Goal: Task Accomplishment & Management: Complete application form

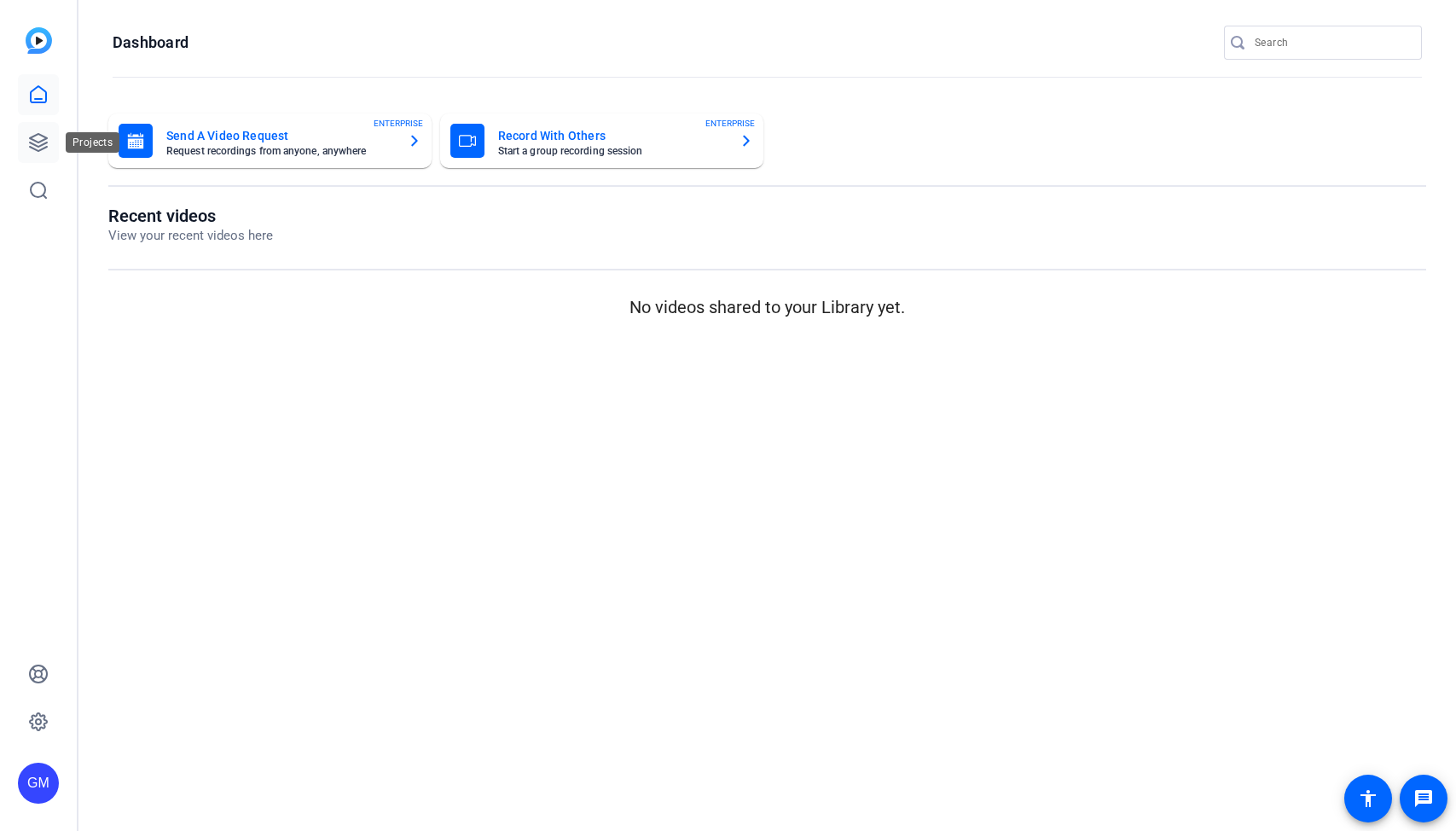
click at [43, 136] on icon at bounding box center [38, 142] width 17 height 17
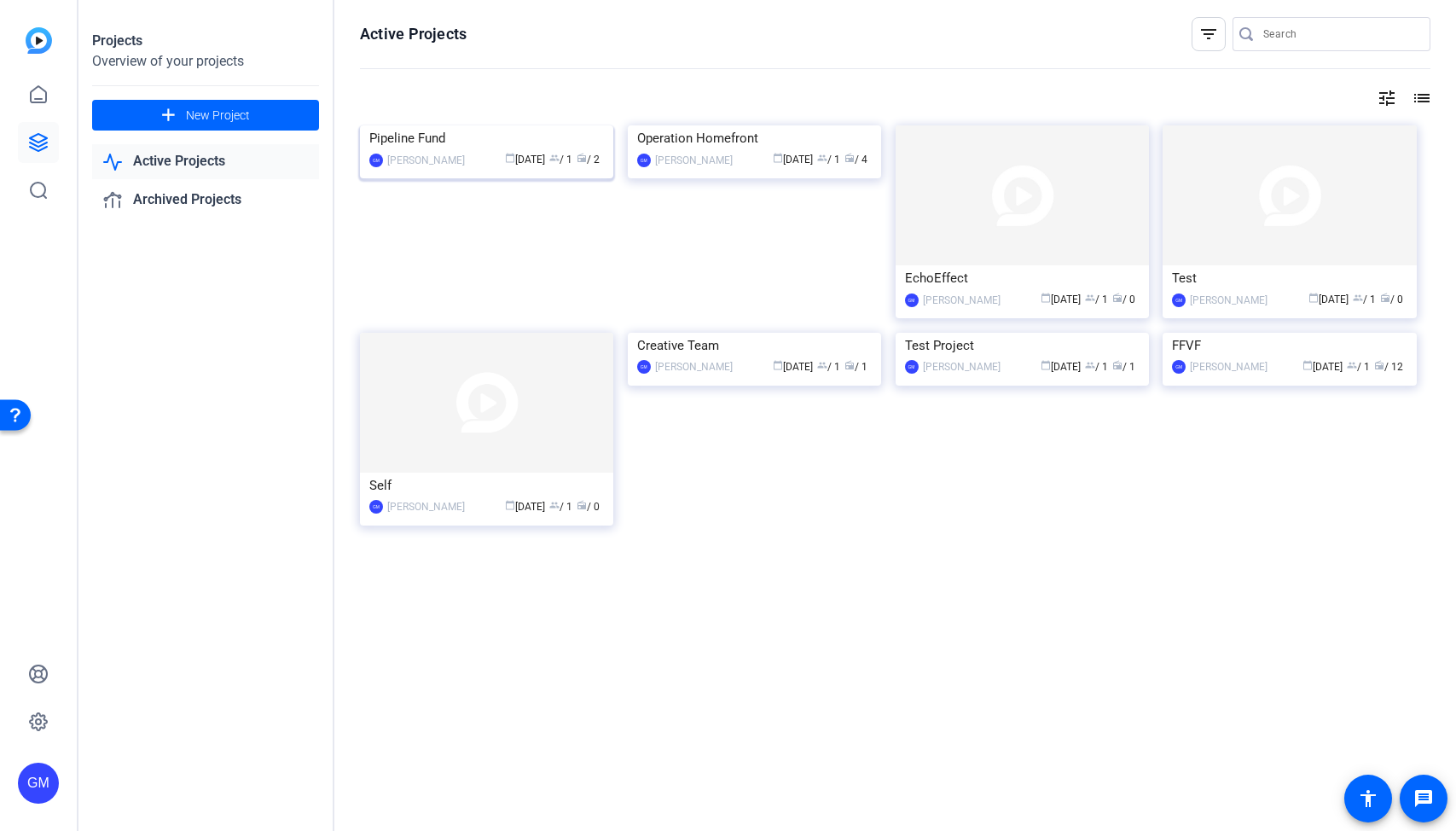
click at [508, 125] on img at bounding box center [486, 125] width 253 height 0
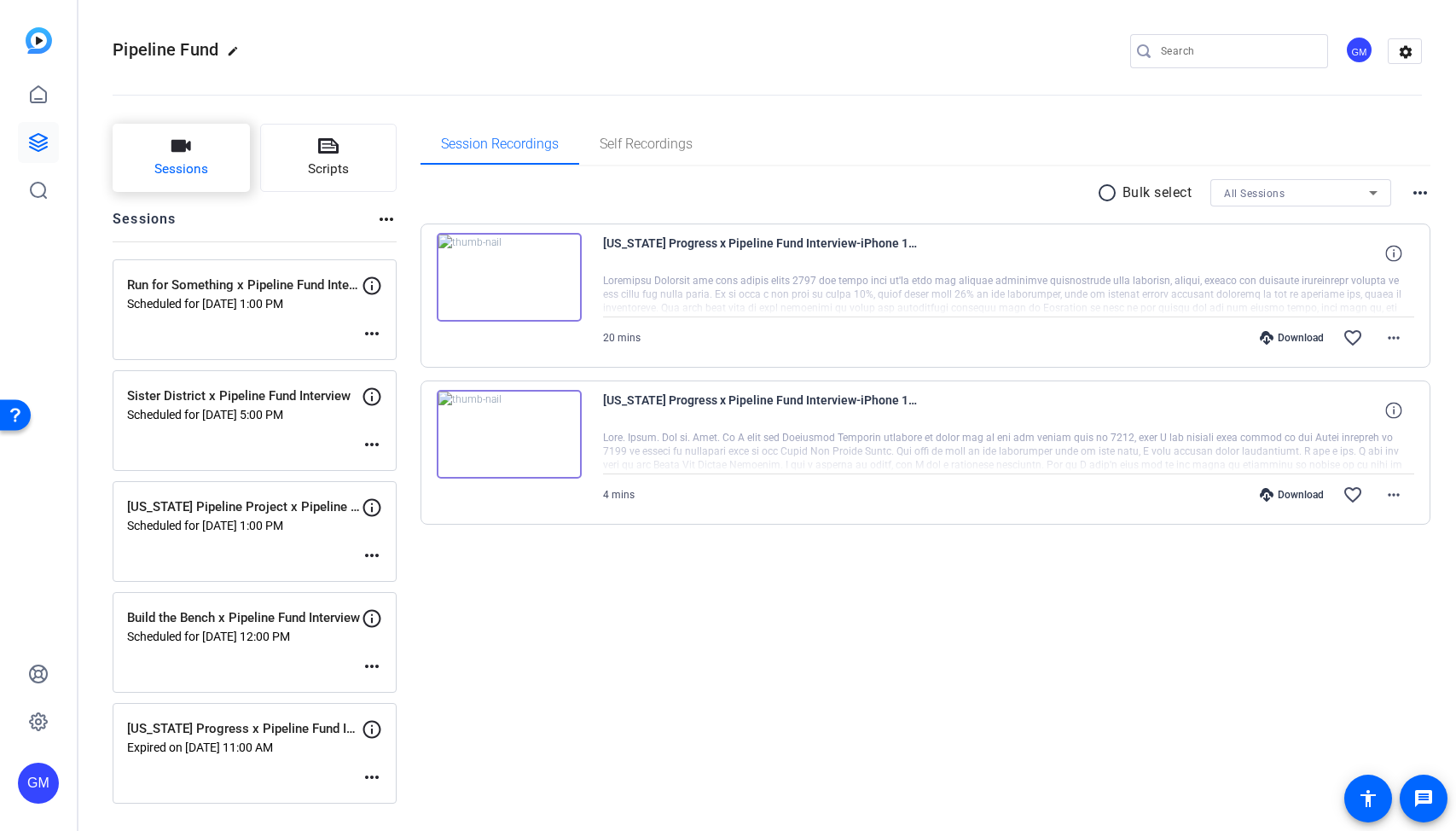
click at [181, 135] on icon "button" at bounding box center [181, 145] width 21 height 21
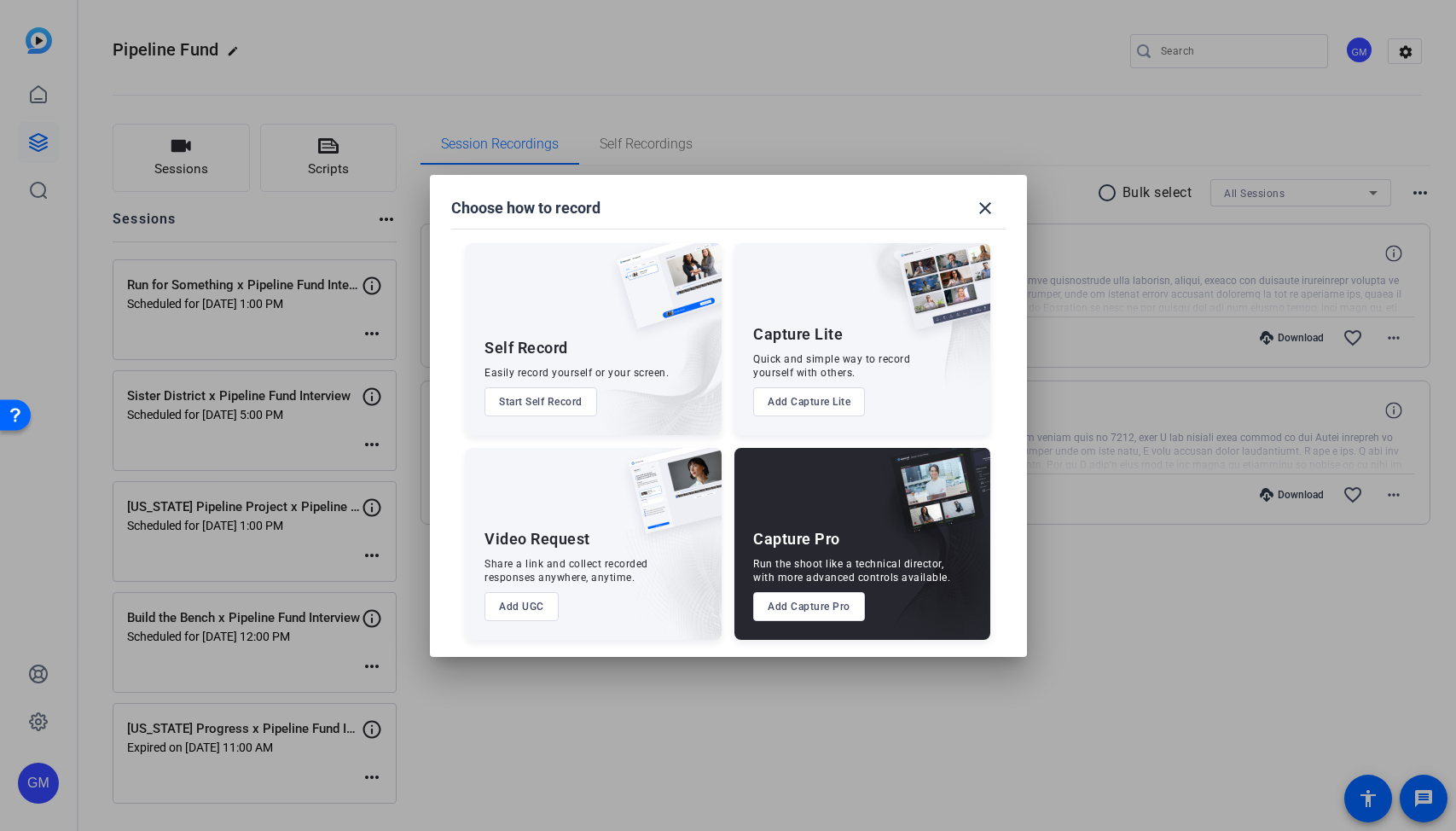
click at [830, 610] on button "Add Capture Pro" at bounding box center [808, 606] width 112 height 29
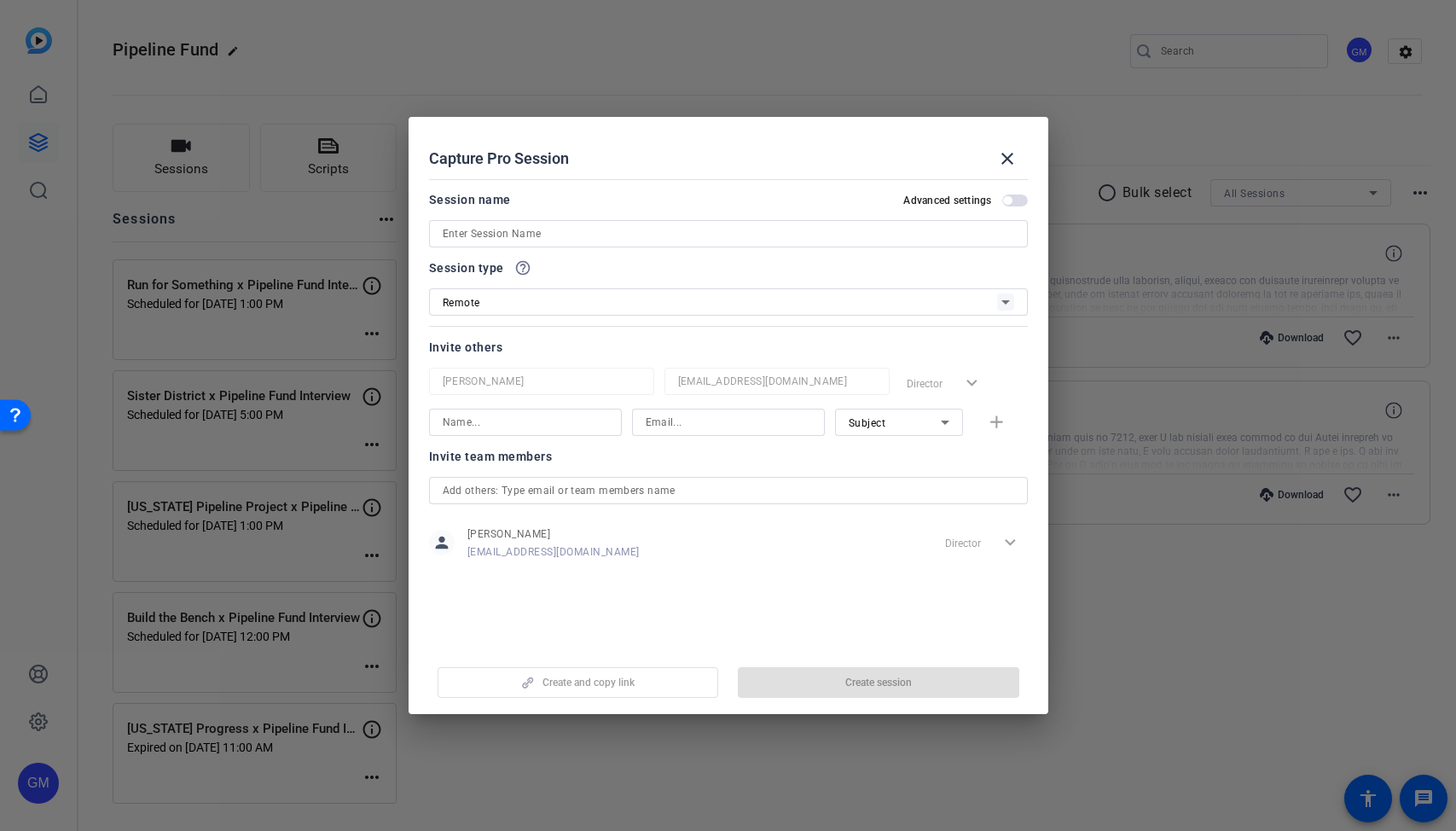
click at [585, 237] on input at bounding box center [728, 233] width 572 height 21
paste input "Rep GA x Pipeline Fund Video"
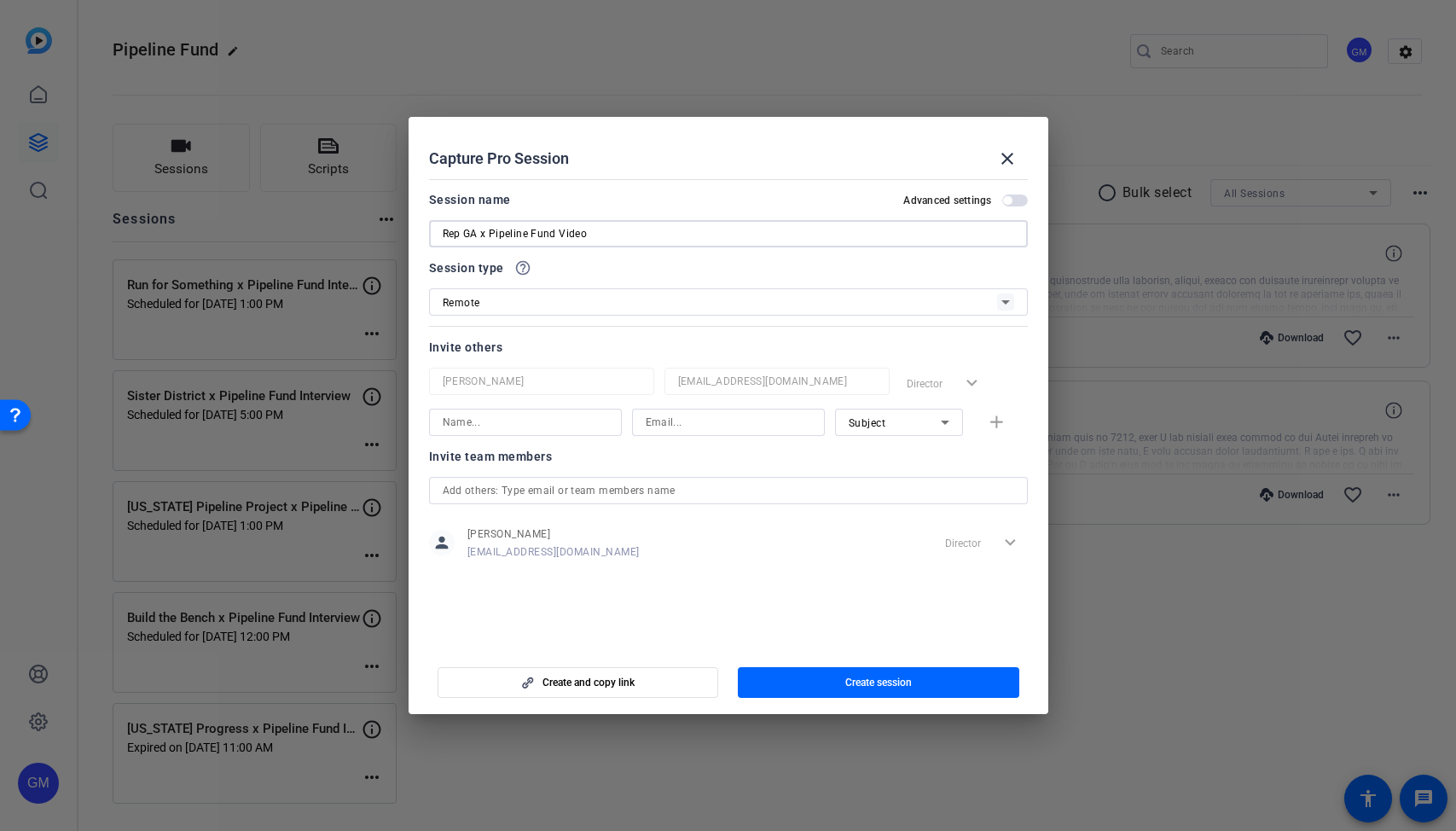
click at [608, 231] on input "Rep GA x Pipeline Fund Video" at bounding box center [728, 233] width 572 height 21
type input "Rep GA x Pipeline Fund Interview"
click at [509, 416] on input at bounding box center [526, 422] width 166 height 21
click at [522, 428] on input "[PERSON_NAME]" at bounding box center [526, 422] width 166 height 21
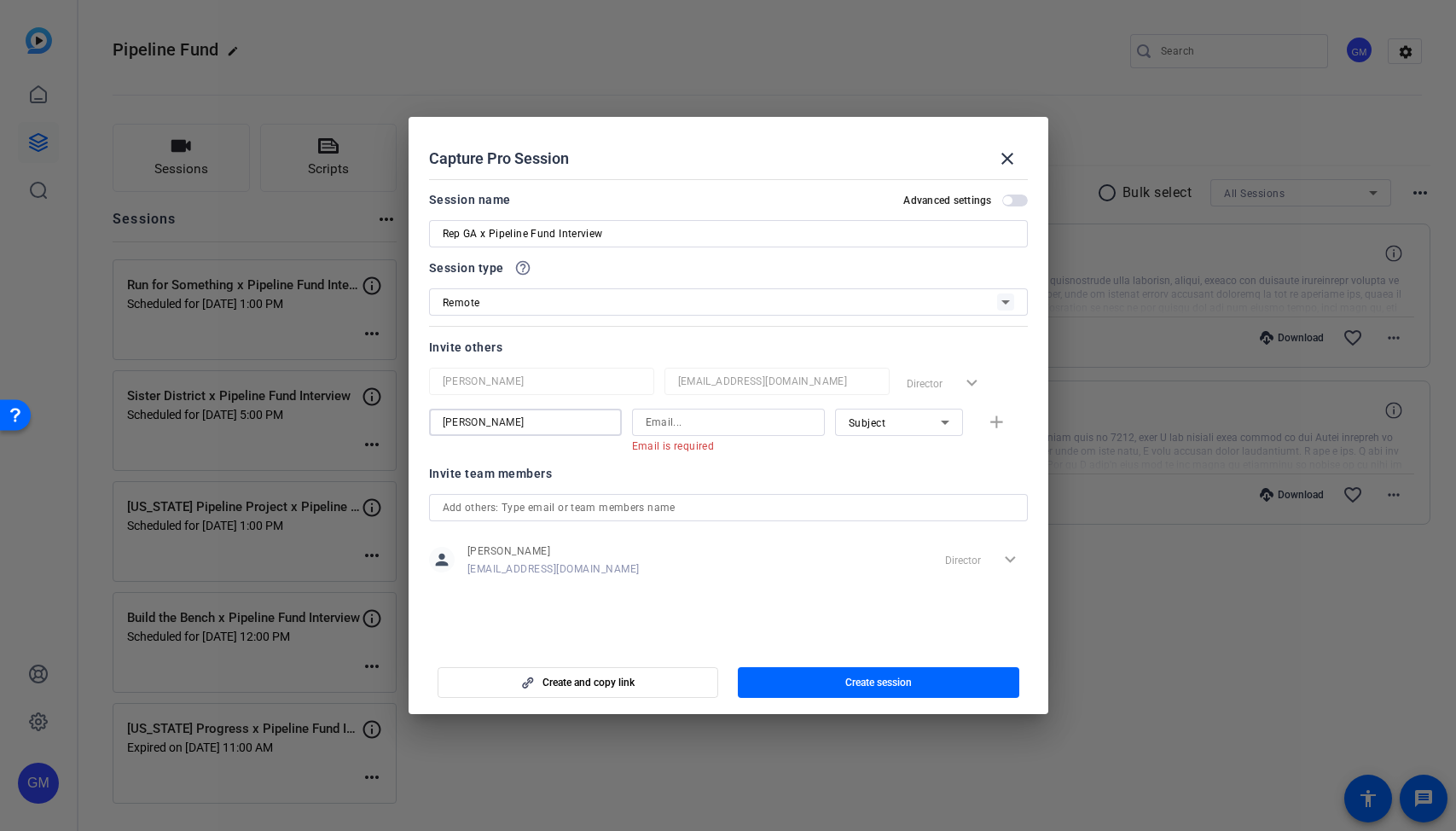
type input "[PERSON_NAME]"
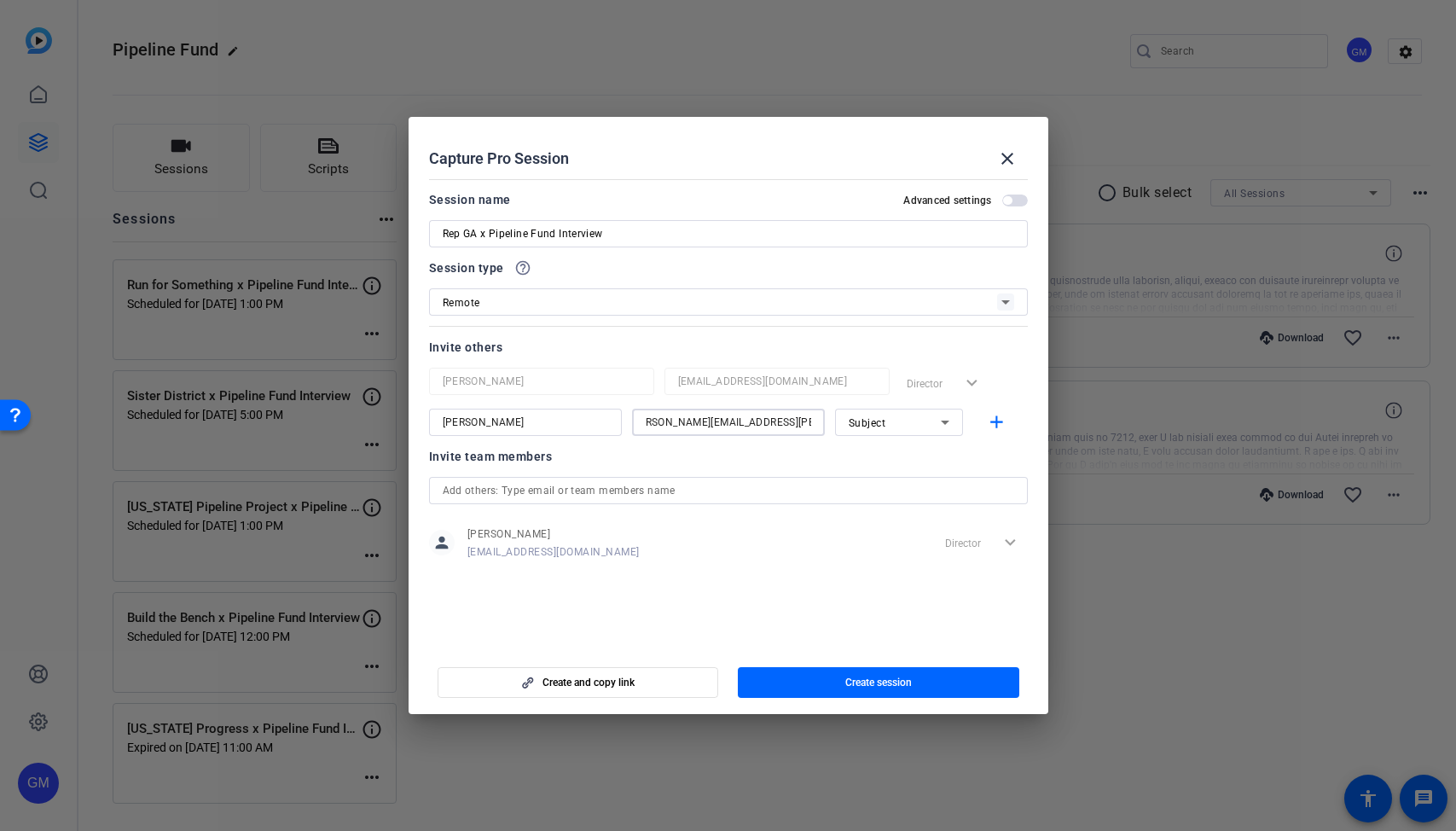
scroll to position [0, 26]
type input "[PERSON_NAME][EMAIL_ADDRESS][PERSON_NAME][DOMAIN_NAME]"
click at [867, 429] on div "Subject" at bounding box center [894, 423] width 92 height 22
click at [882, 462] on span "Collaborator" at bounding box center [879, 457] width 62 height 21
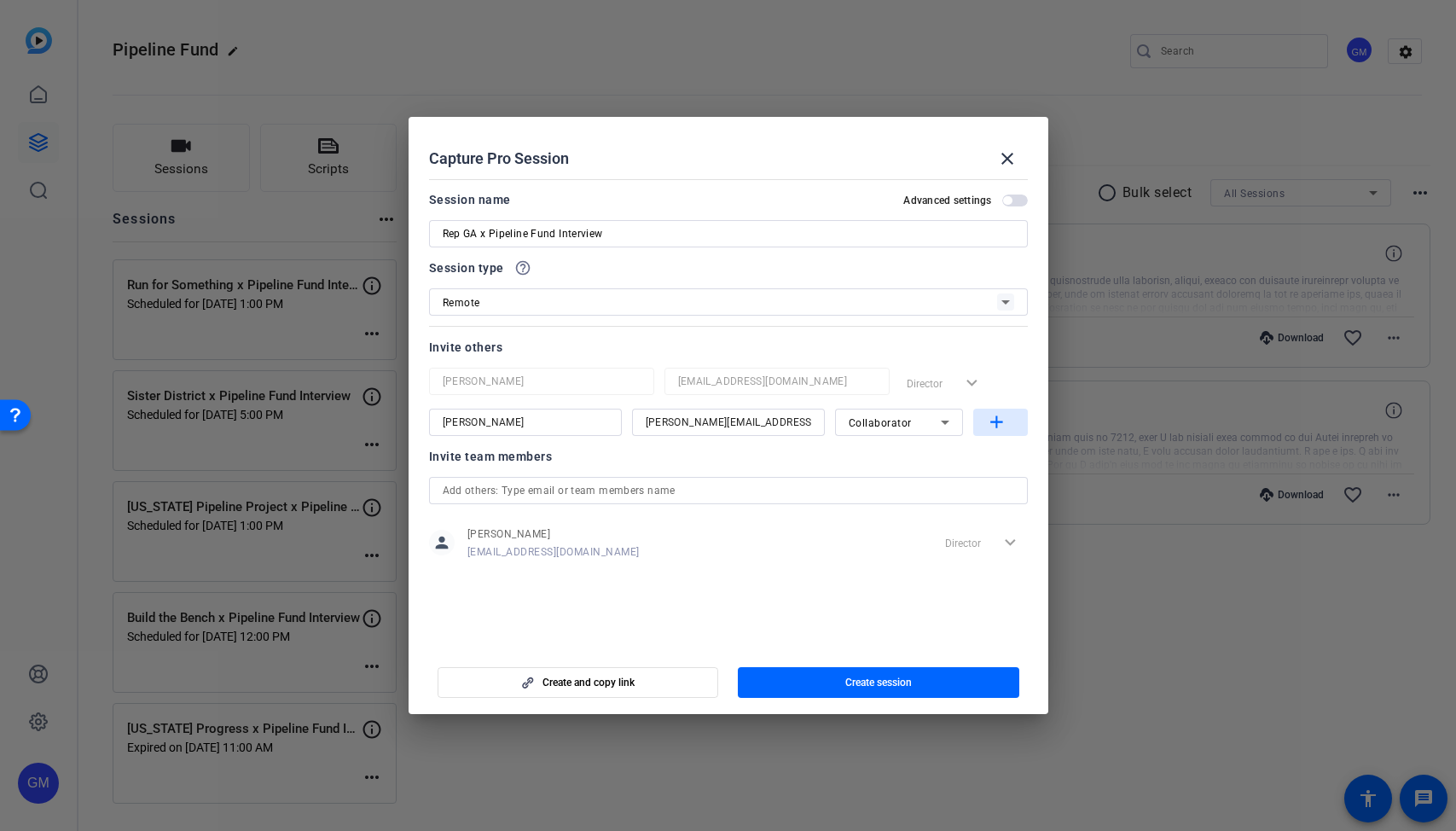
click at [1006, 425] on mat-icon "add" at bounding box center [997, 423] width 22 height 22
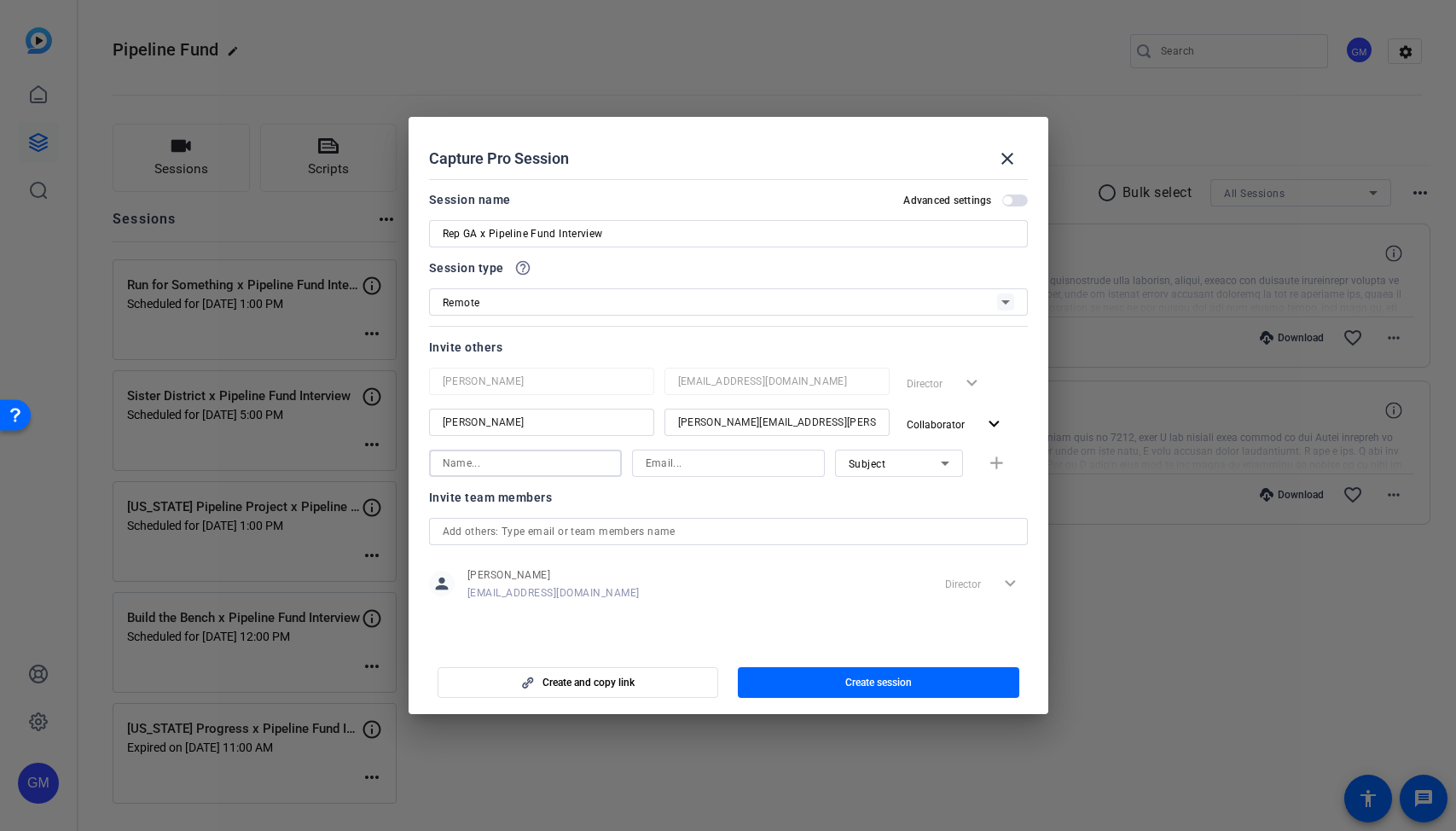
click at [487, 459] on input at bounding box center [526, 463] width 166 height 21
type input "[PERSON_NAME]"
type input "[PERSON_NAME][EMAIL_ADDRESS][PERSON_NAME][DOMAIN_NAME]"
click at [859, 471] on div "Subject" at bounding box center [894, 464] width 92 height 22
click at [875, 493] on span "Collaborator" at bounding box center [879, 497] width 62 height 21
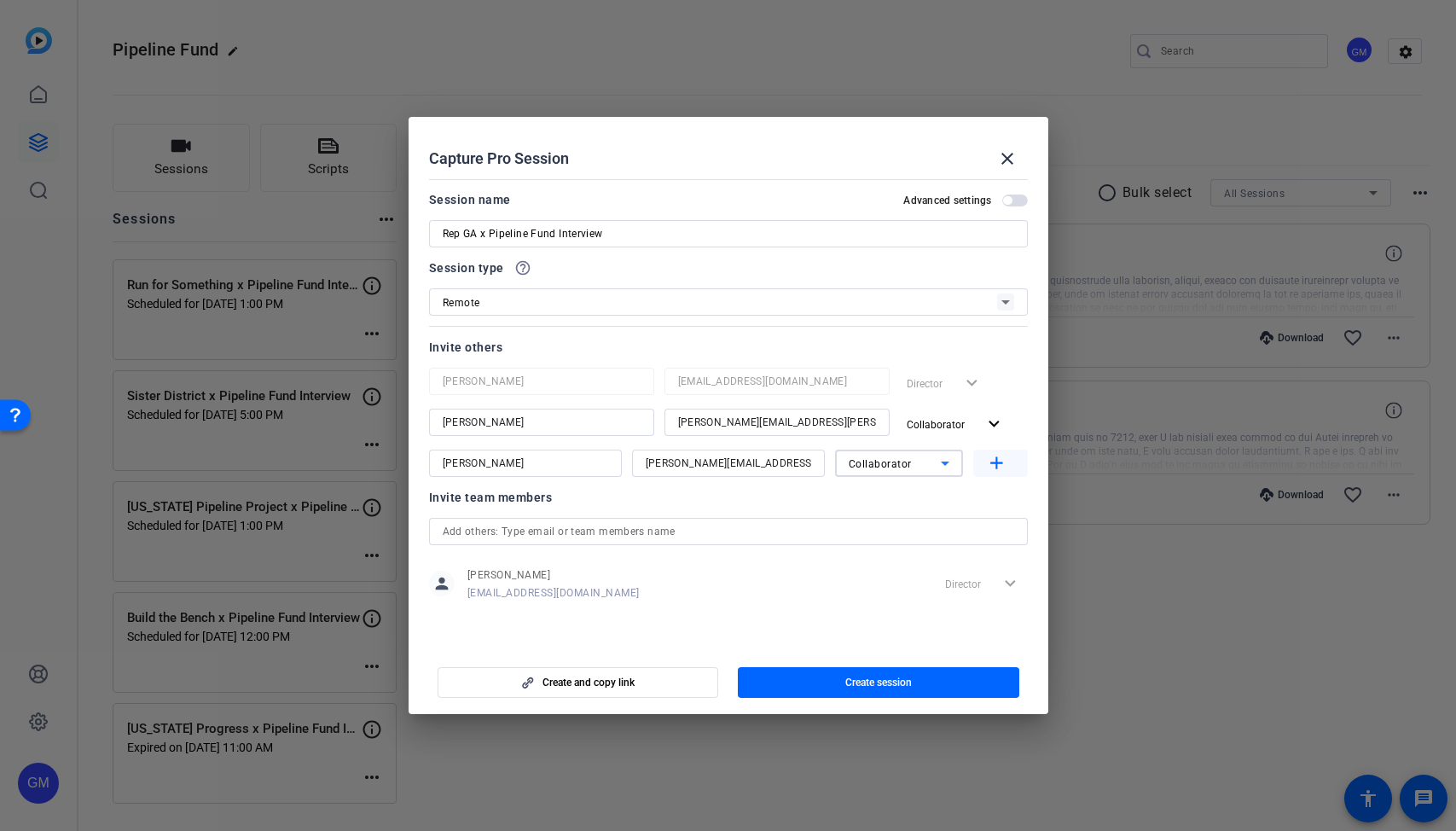
click at [999, 462] on mat-icon "add" at bounding box center [997, 464] width 22 height 22
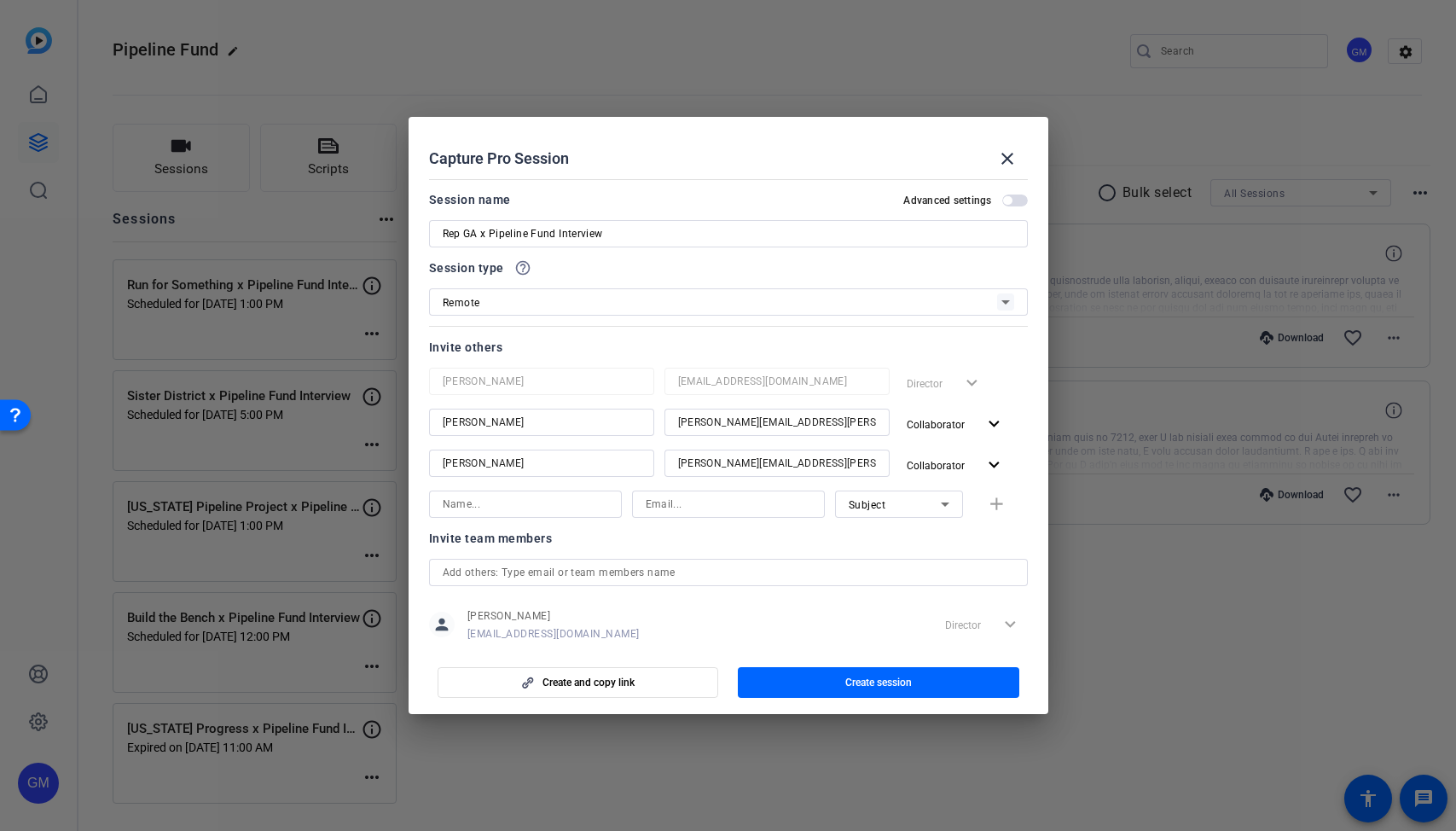
click at [538, 505] on input at bounding box center [526, 504] width 166 height 21
type input "[PERSON_NAME]"
type input "[EMAIL_ADDRESS][PERSON_NAME][DOMAIN_NAME]"
click at [868, 506] on span "Subject" at bounding box center [867, 505] width 38 height 12
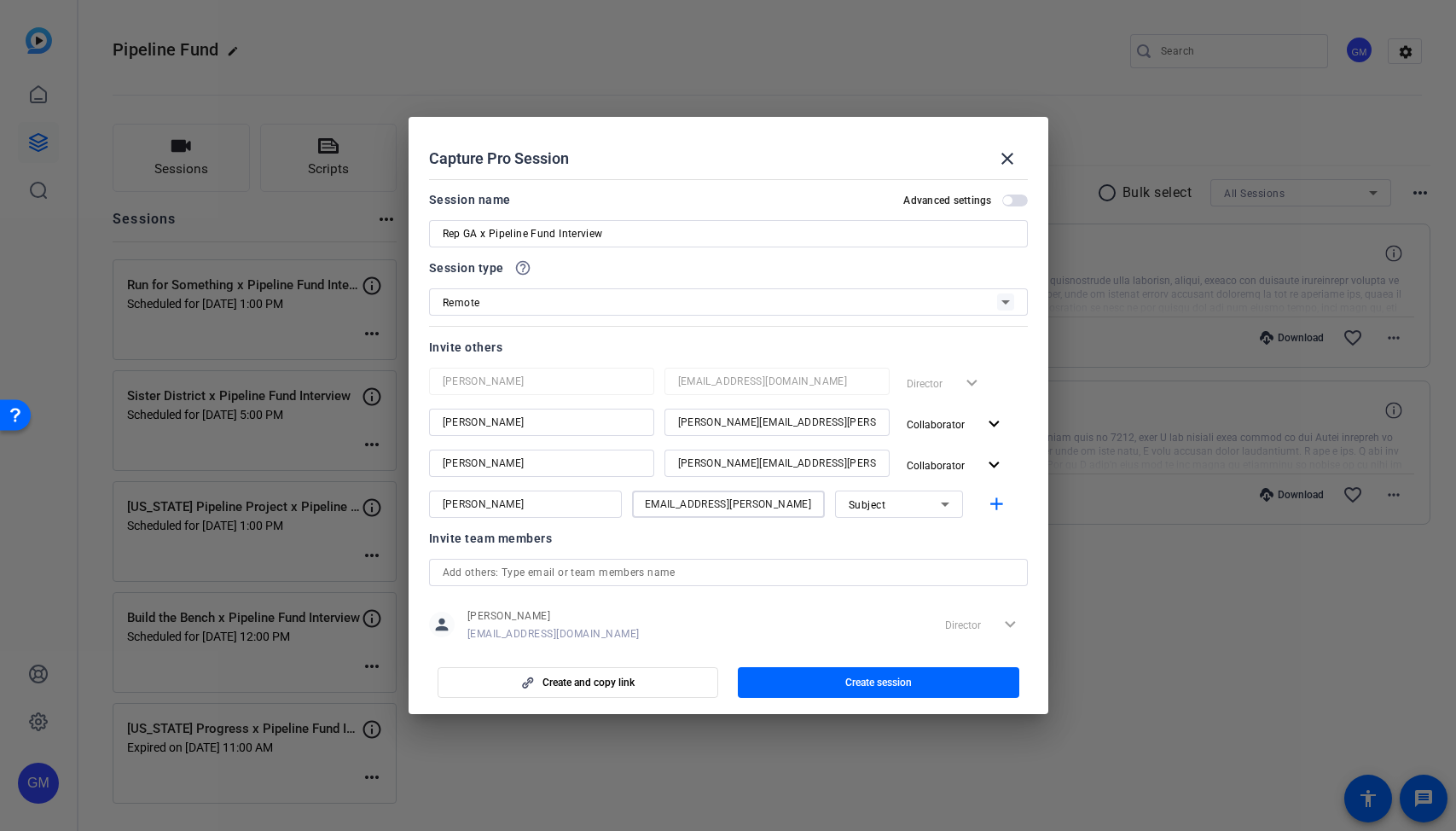
scroll to position [0, 0]
click at [878, 532] on span "Collaborator" at bounding box center [879, 538] width 62 height 21
click at [1000, 509] on mat-icon "add" at bounding box center [997, 505] width 22 height 22
click at [481, 552] on input at bounding box center [526, 544] width 166 height 21
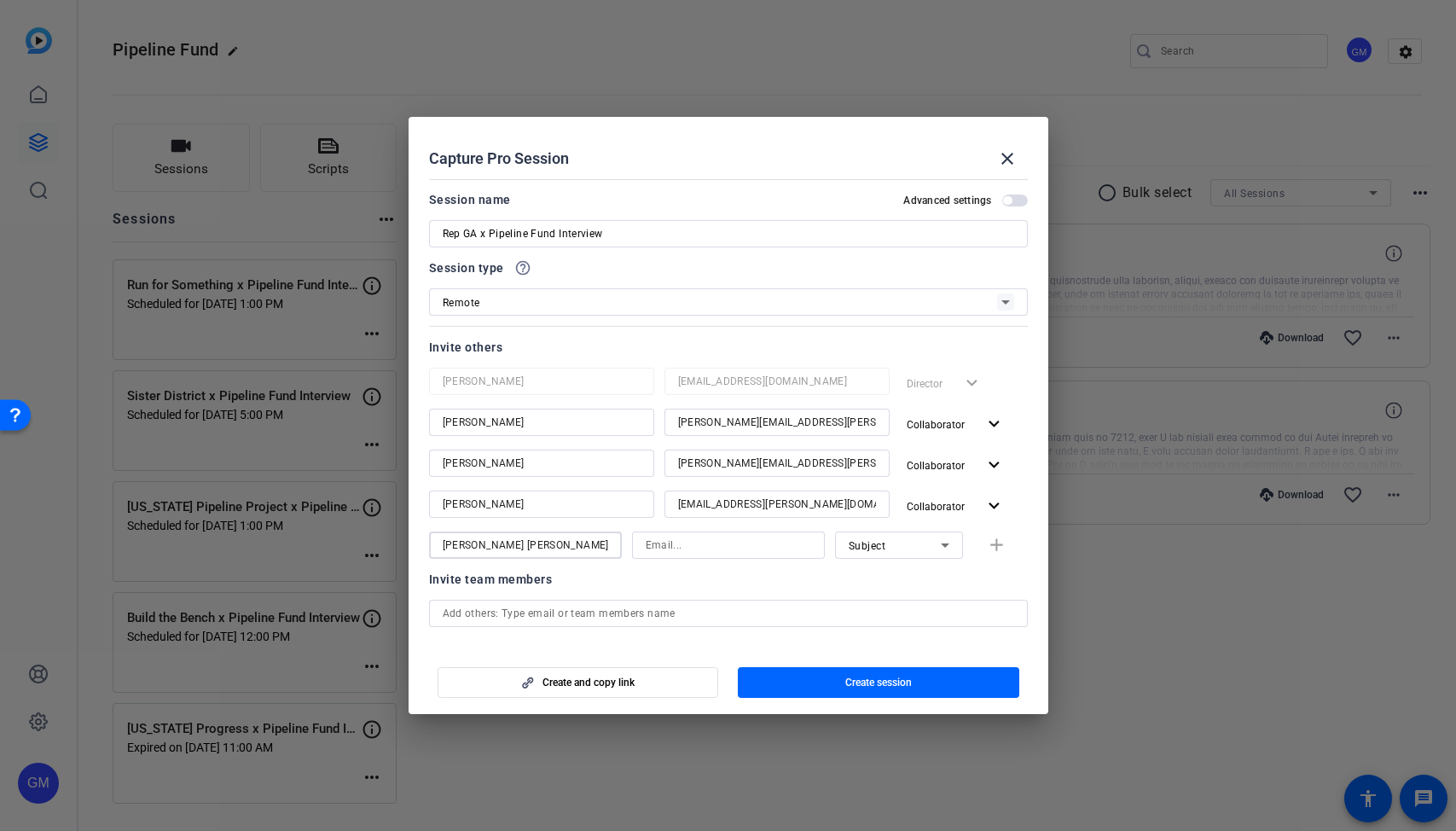
type input "[PERSON_NAME] [PERSON_NAME]"
click at [678, 543] on input at bounding box center [729, 544] width 166 height 21
paste input "[EMAIL_ADDRESS][PERSON_NAME][DOMAIN_NAME]"
type input "[EMAIL_ADDRESS][PERSON_NAME][DOMAIN_NAME]"
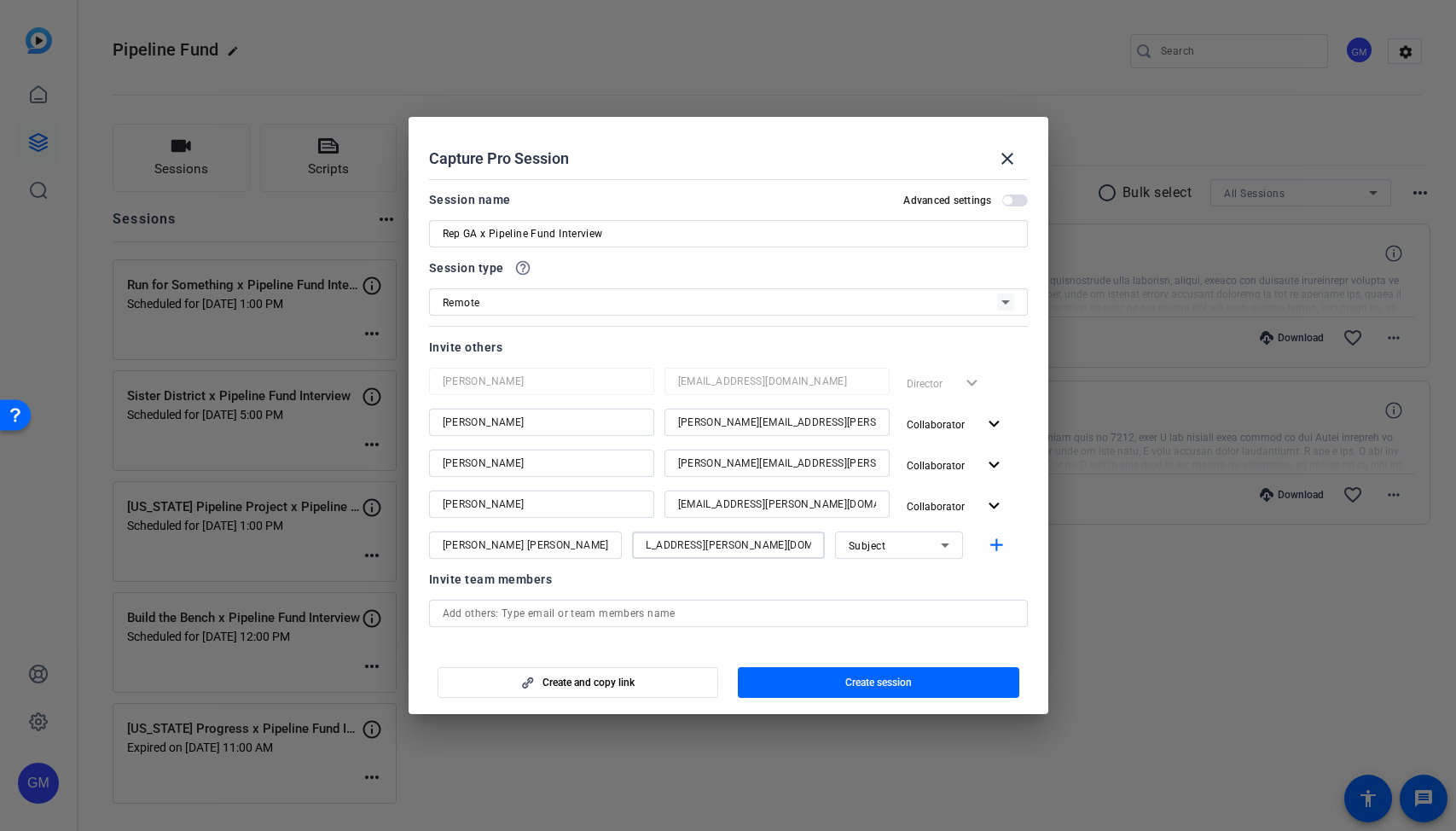
click at [900, 543] on div "Subject" at bounding box center [894, 545] width 92 height 22
click at [898, 572] on span "Collaborator" at bounding box center [879, 579] width 62 height 21
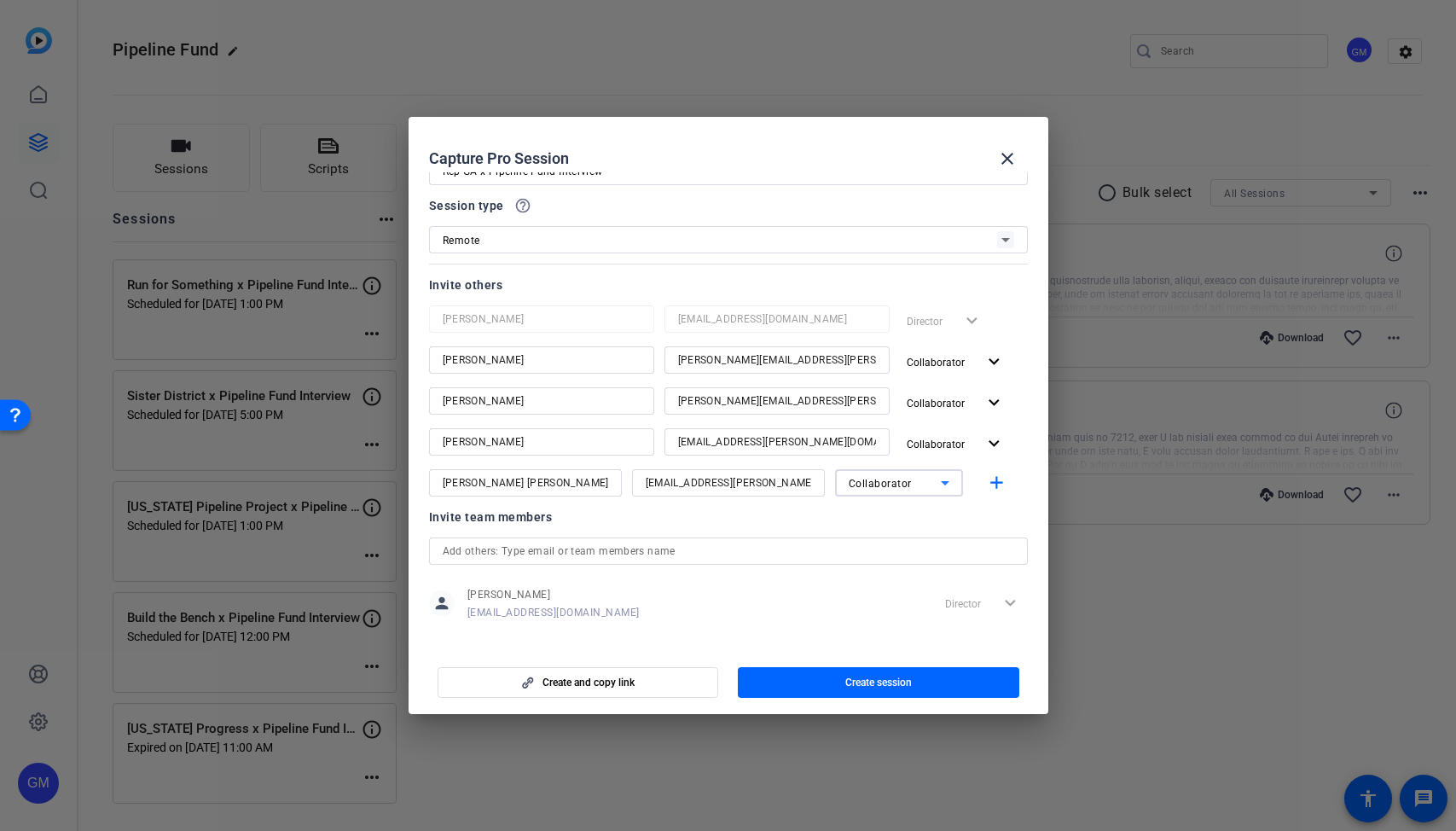
scroll to position [72, 0]
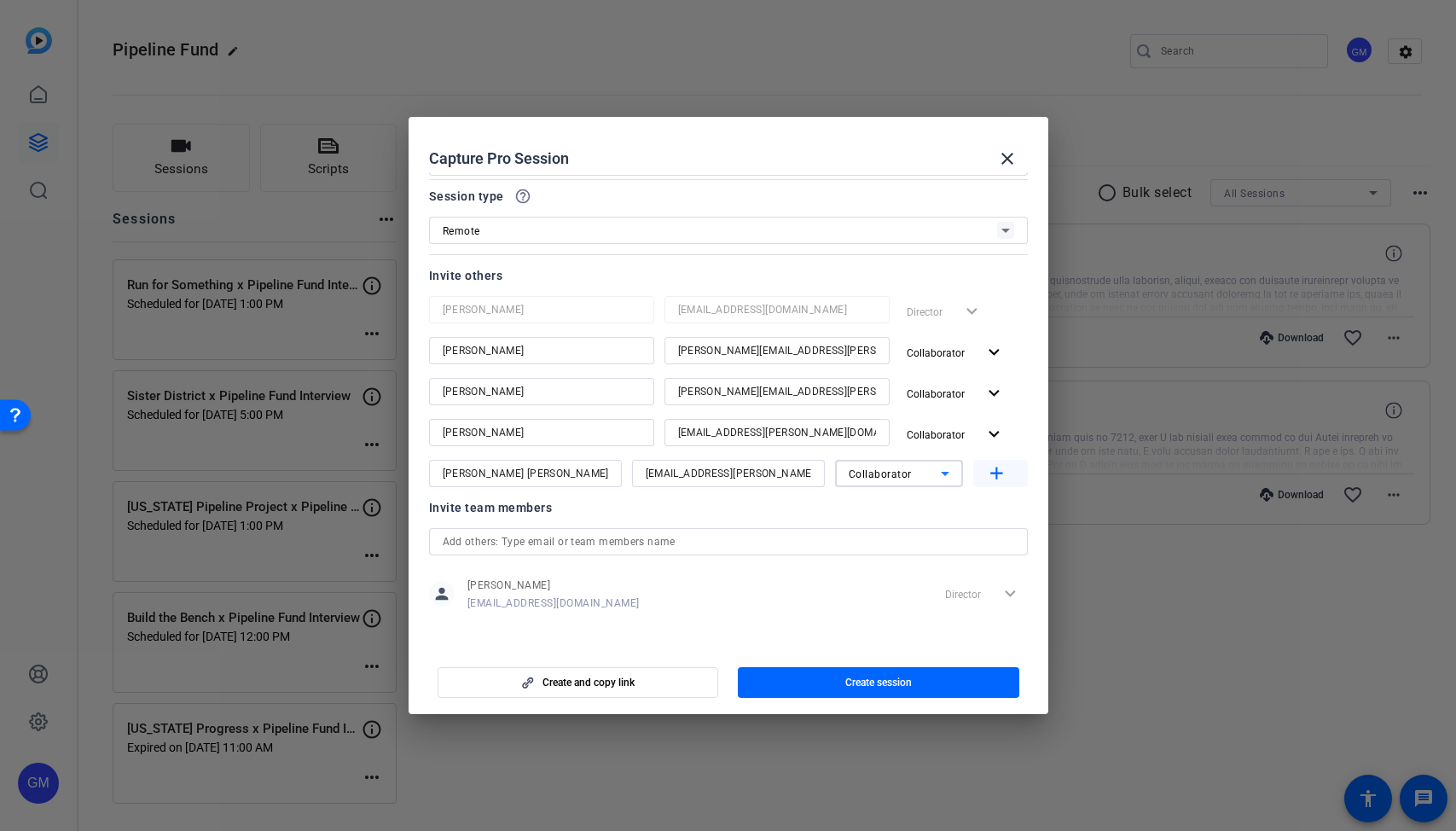
click at [1005, 473] on mat-icon "add" at bounding box center [997, 474] width 22 height 22
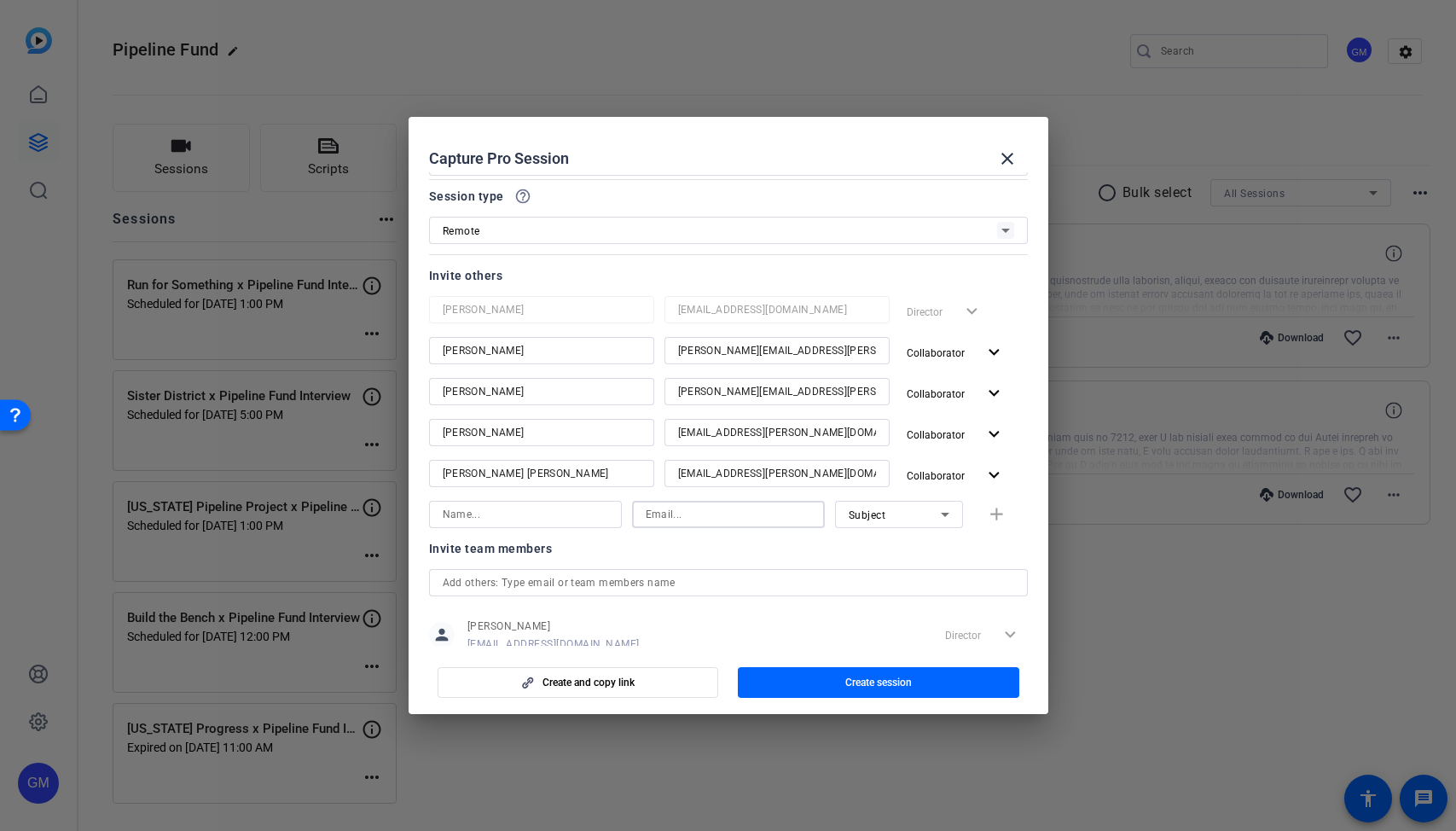
click at [714, 517] on input at bounding box center [729, 514] width 166 height 21
paste input "[PERSON_NAME][EMAIL_ADDRESS][DOMAIN_NAME]"
type input "[PERSON_NAME][EMAIL_ADDRESS][DOMAIN_NAME]"
click at [846, 512] on div "Subject" at bounding box center [899, 515] width 128 height 28
click at [549, 518] on div at bounding box center [728, 415] width 1456 height 831
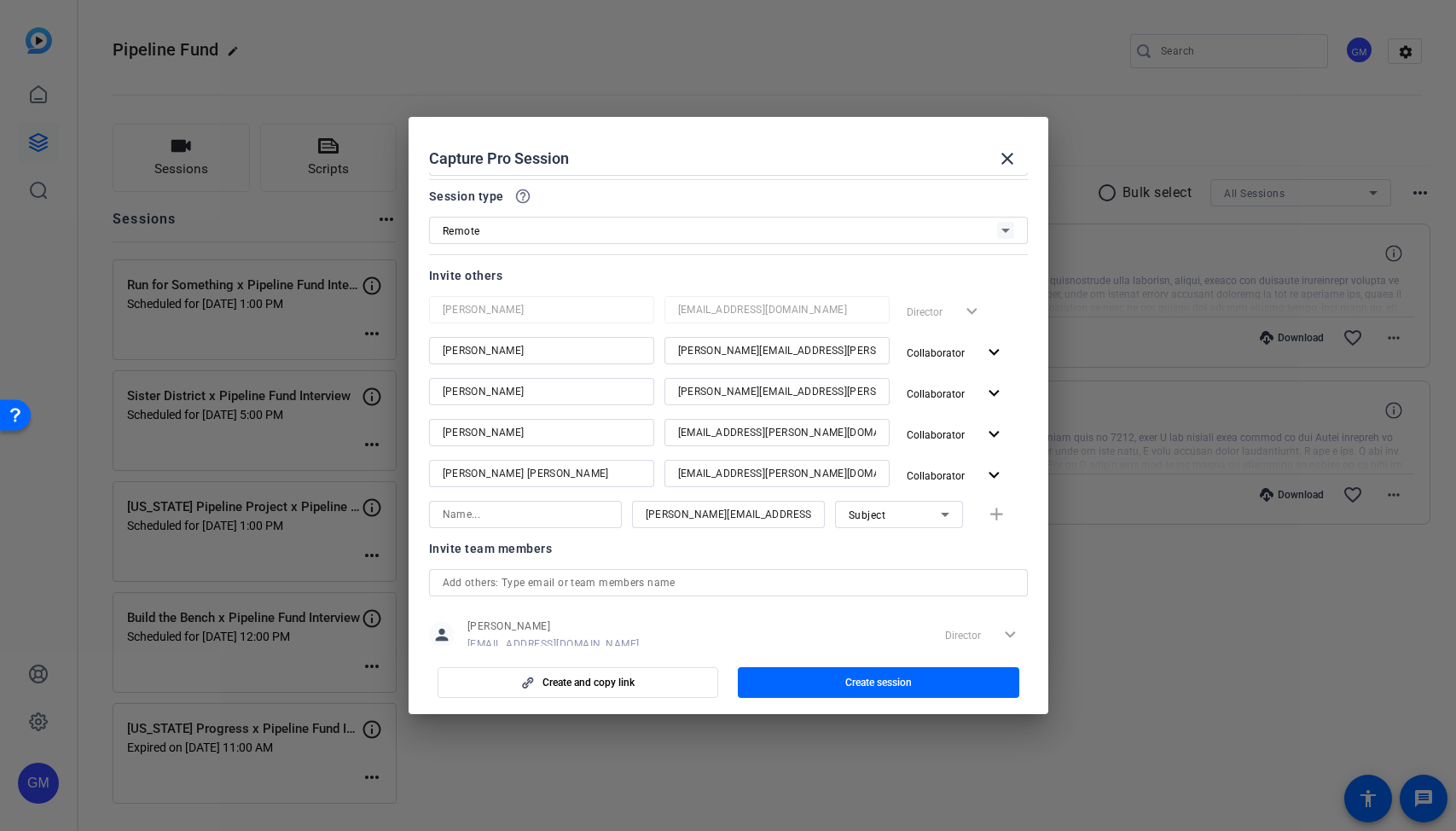
click at [531, 518] on input at bounding box center [526, 514] width 166 height 21
paste input "[PERSON_NAME]"
type input "[PERSON_NAME]"
click at [987, 515] on mat-icon "add" at bounding box center [997, 515] width 22 height 22
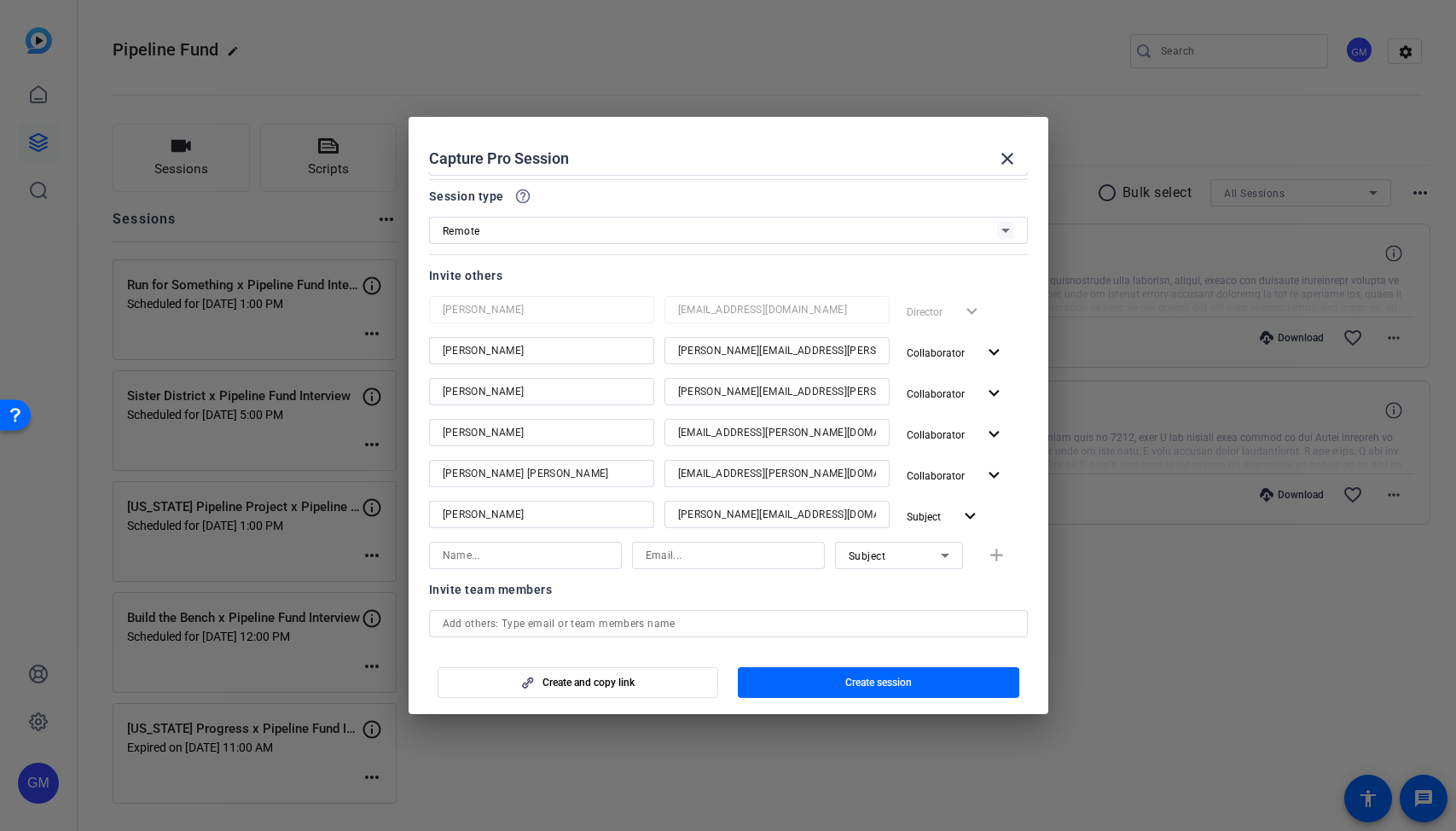
scroll to position [0, 0]
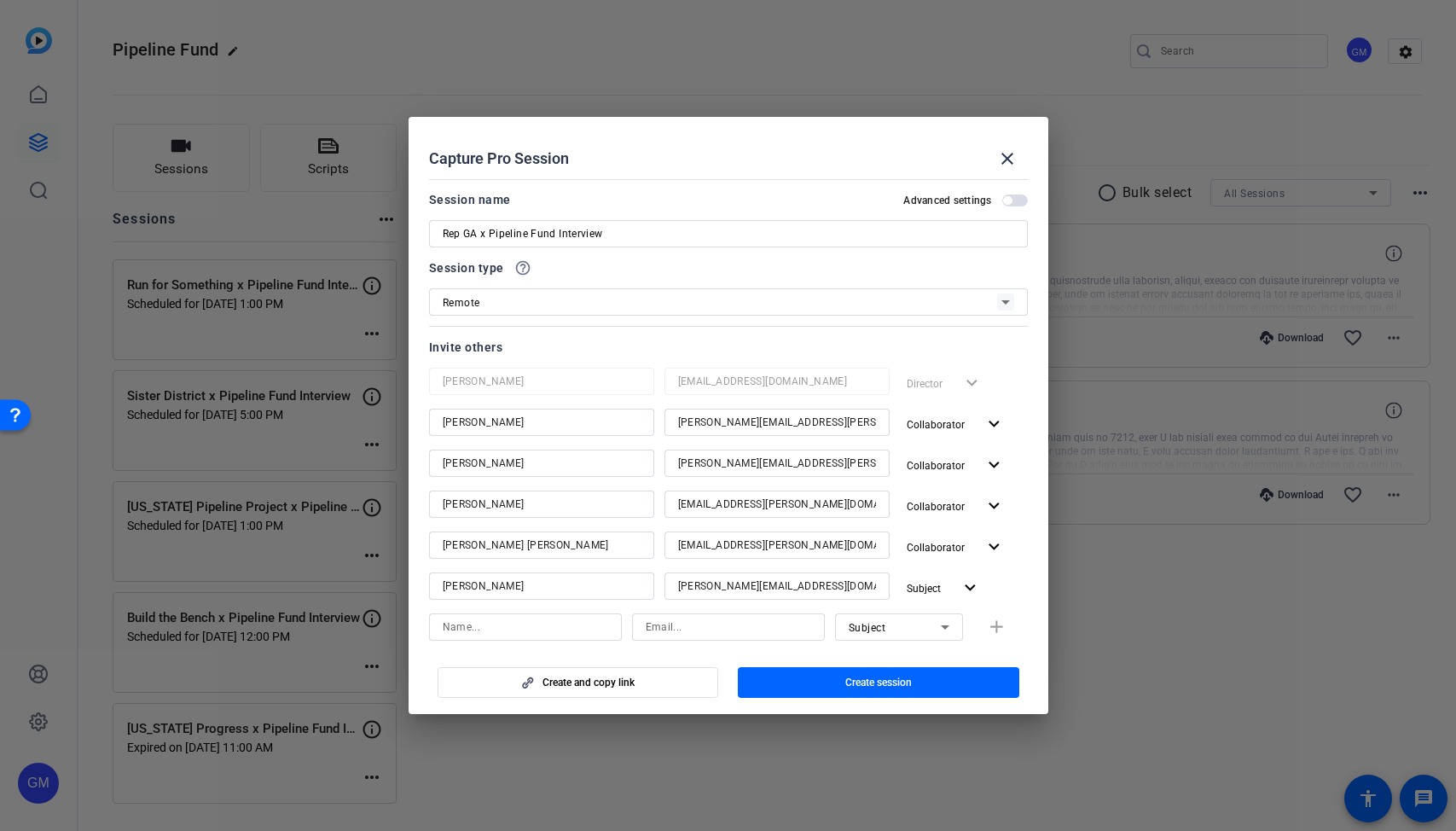
click at [455, 238] on input "Rep GA x Pipeline Fund Interview" at bounding box center [728, 233] width 572 height 21
type input "Represent GA x Pipeline Fund Interview"
click at [1013, 199] on span "button" at bounding box center [1015, 201] width 26 height 12
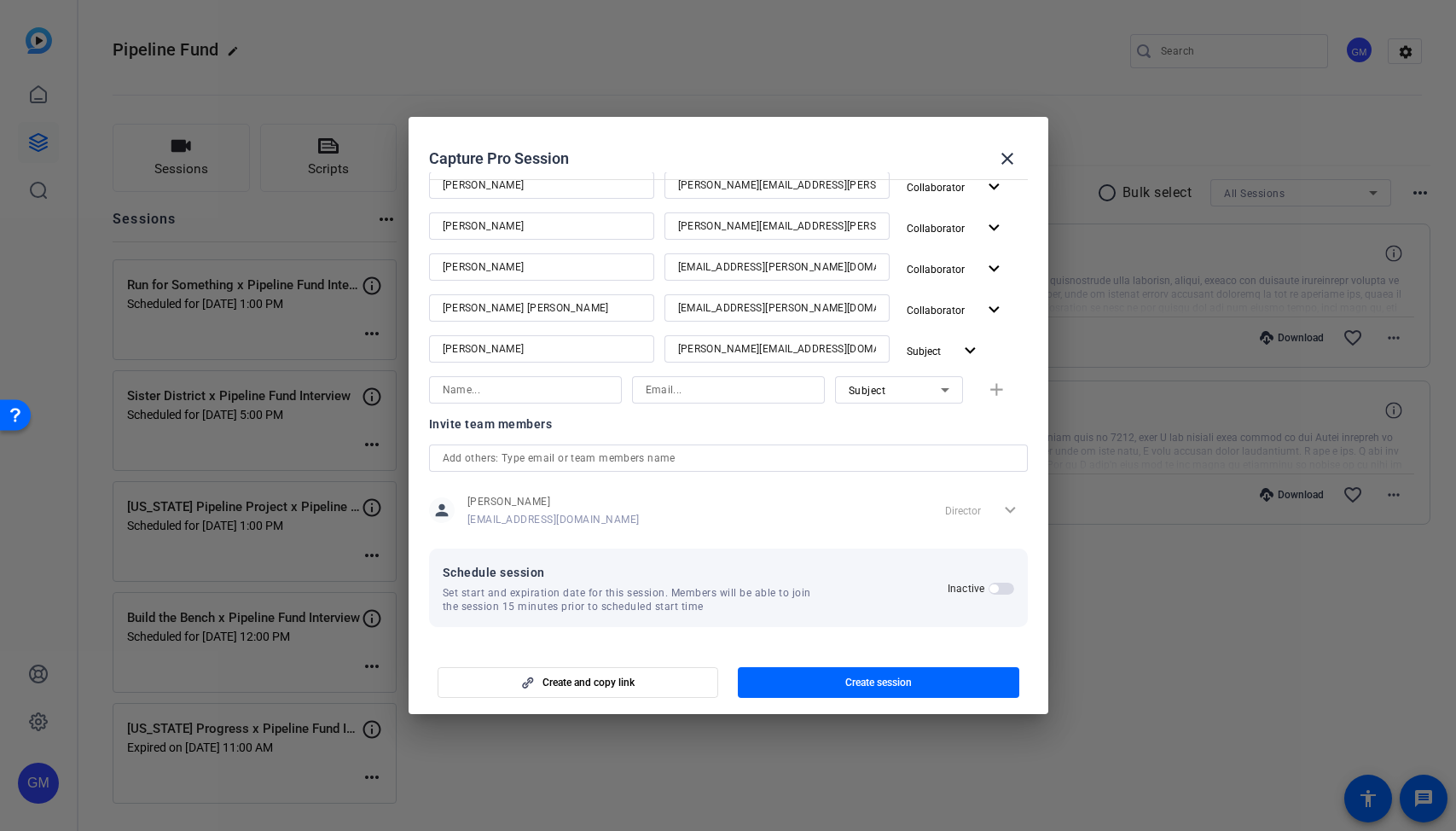
click at [995, 589] on span "button" at bounding box center [994, 588] width 9 height 9
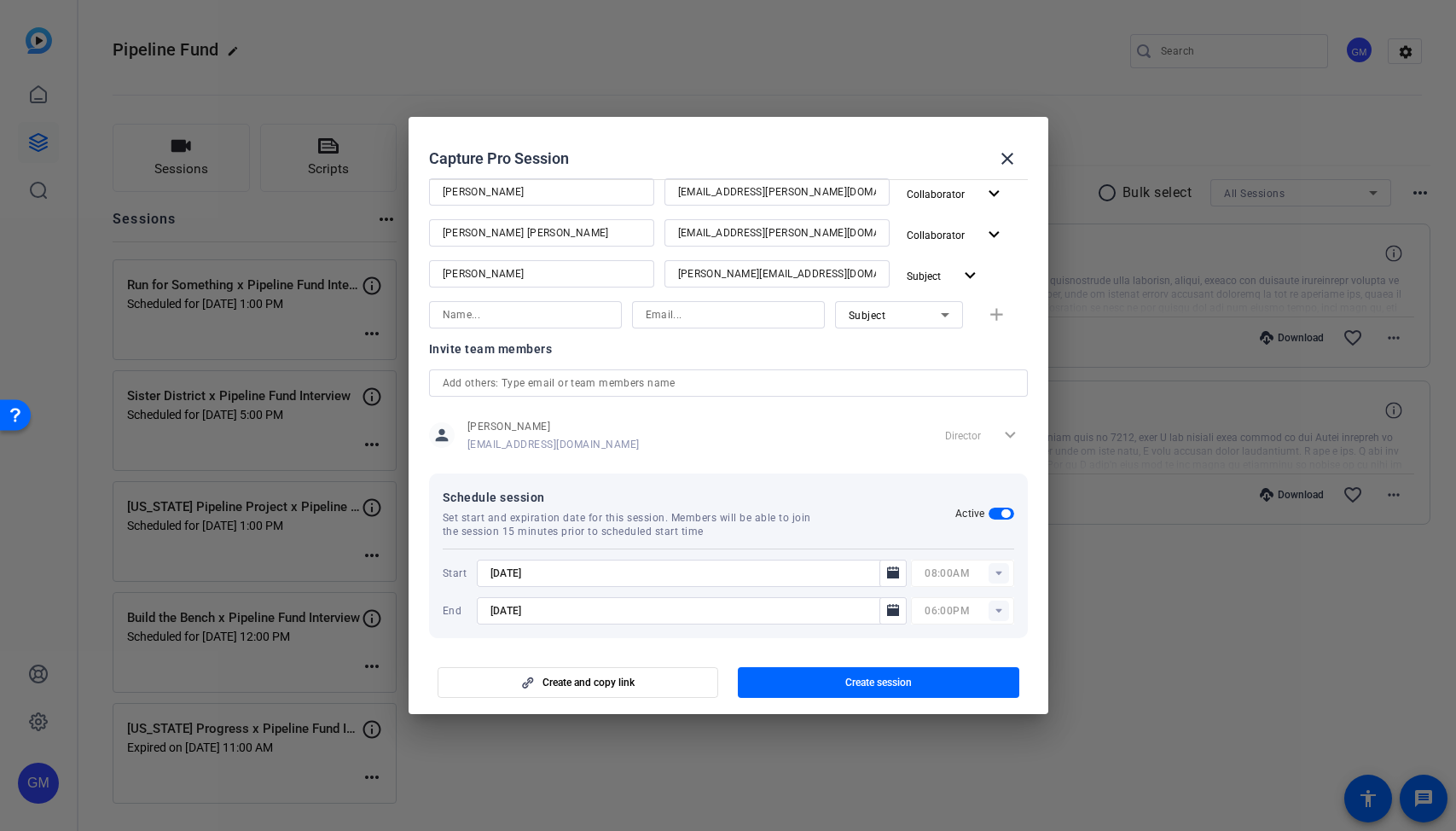
scroll to position [323, 0]
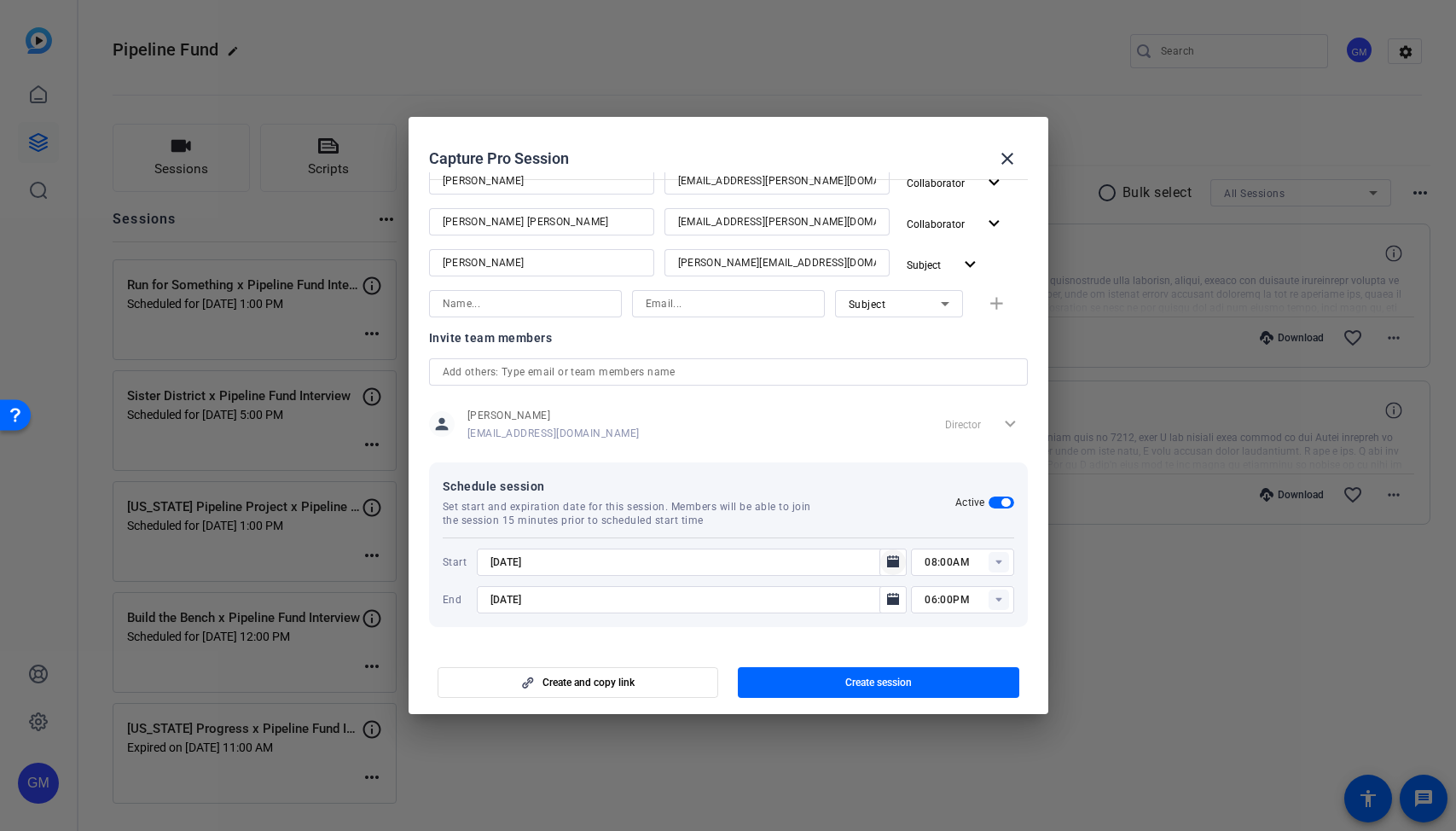
click at [895, 559] on icon "Open calendar" at bounding box center [893, 561] width 12 height 12
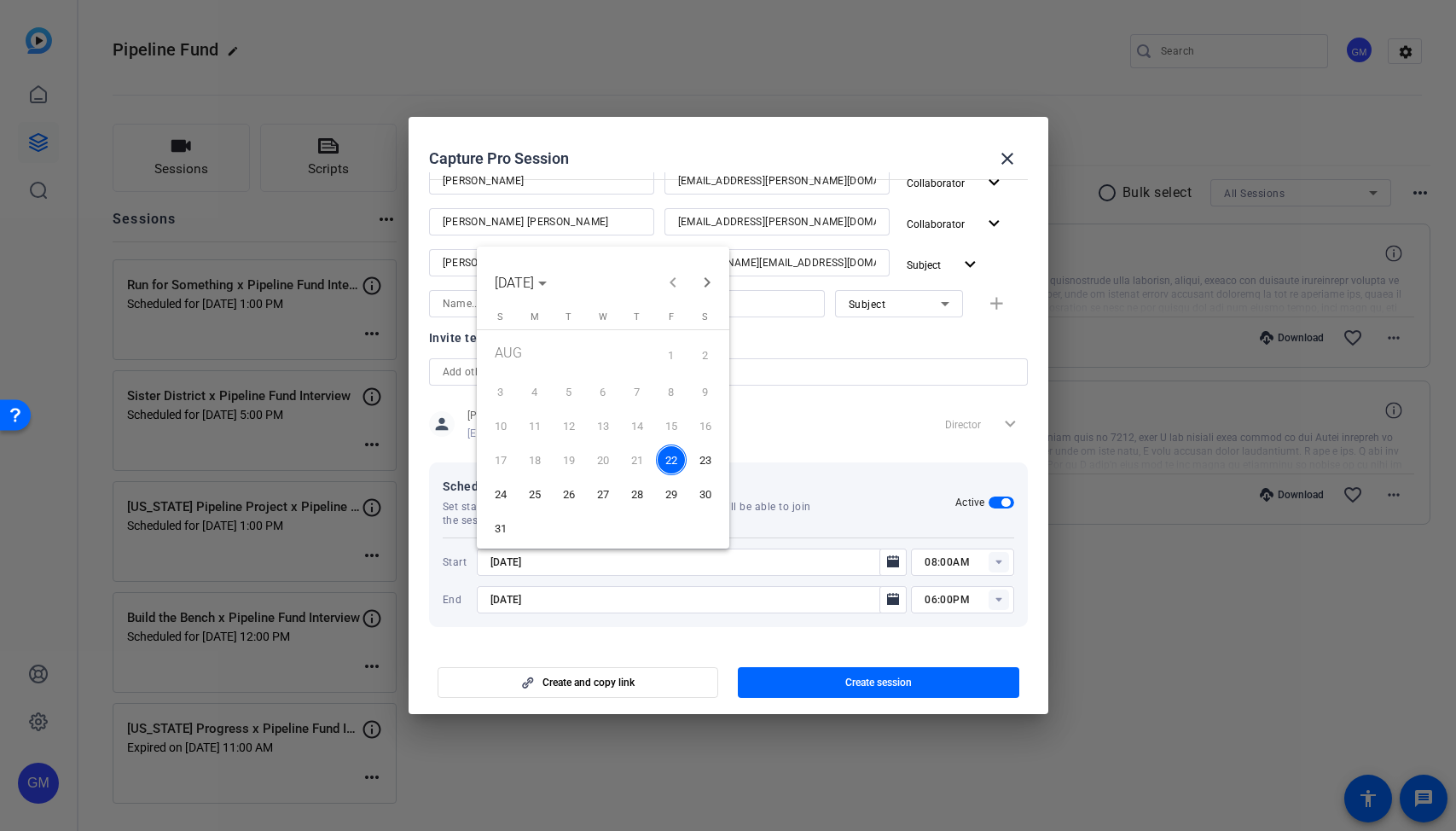
click at [569, 488] on span "26" at bounding box center [568, 493] width 31 height 31
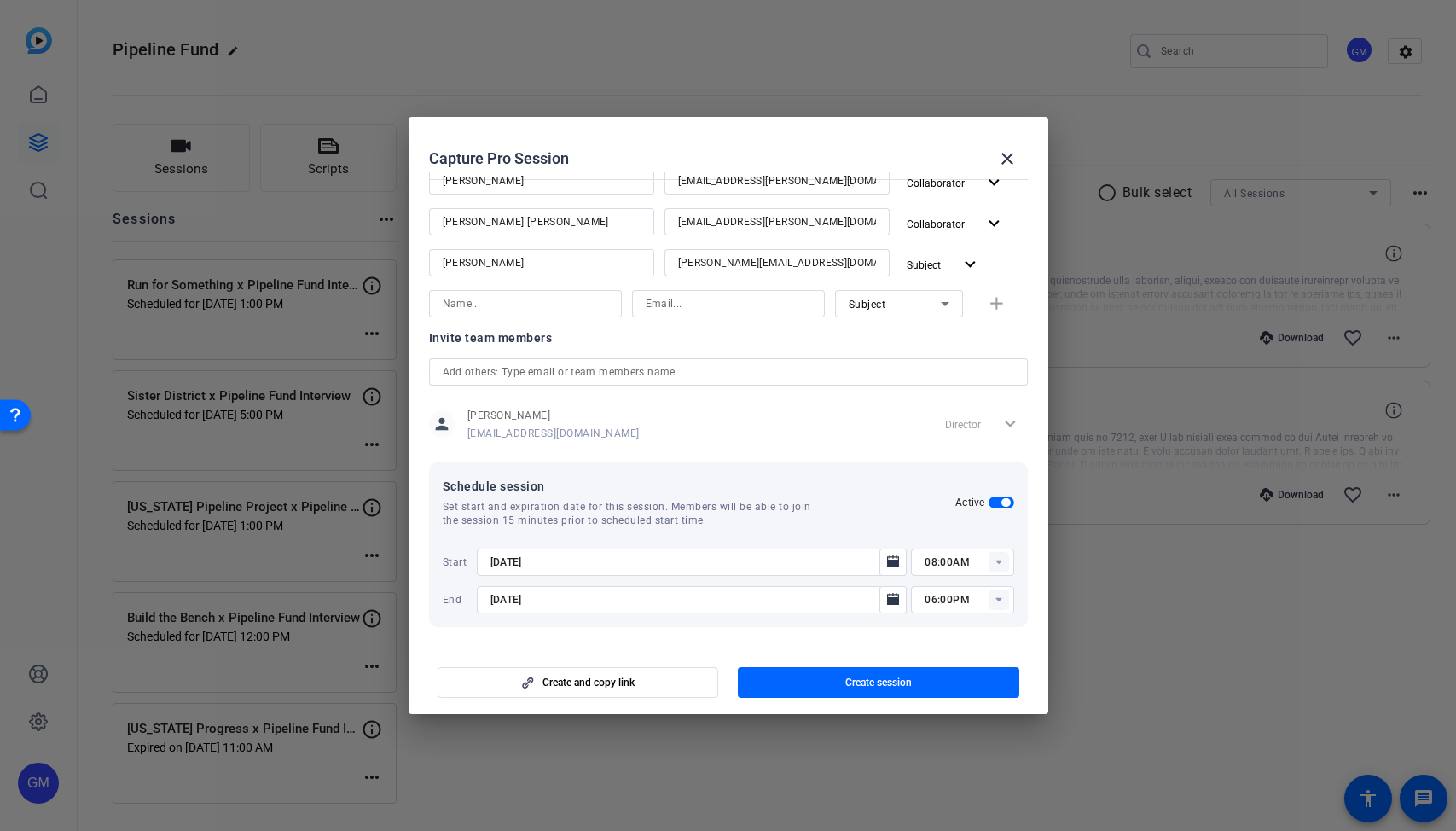
type input "[DATE]"
click at [998, 559] on rect at bounding box center [999, 562] width 21 height 21
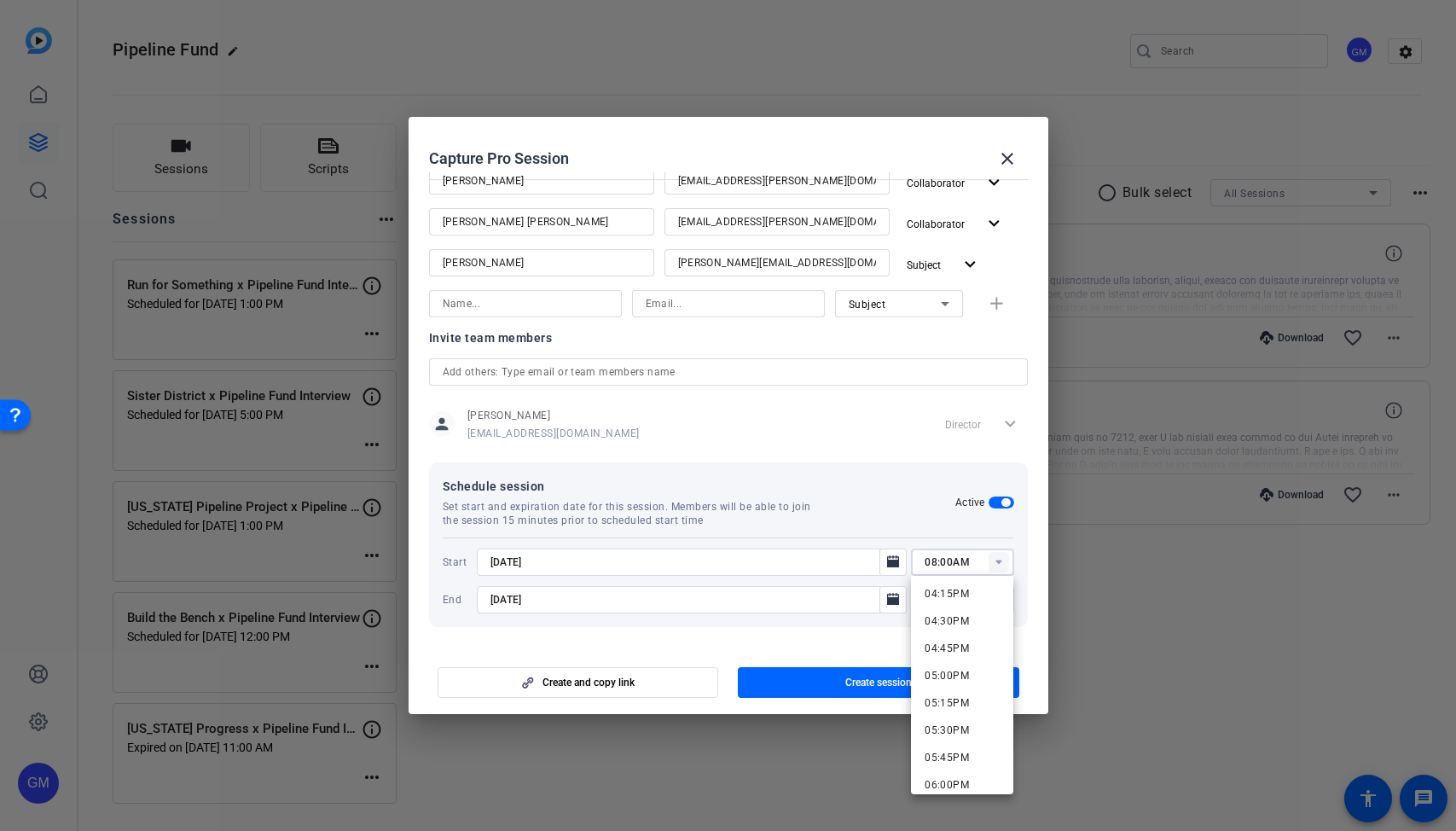
scroll to position [1781, 0]
click at [978, 676] on mat-option "05:00PM" at bounding box center [962, 673] width 103 height 28
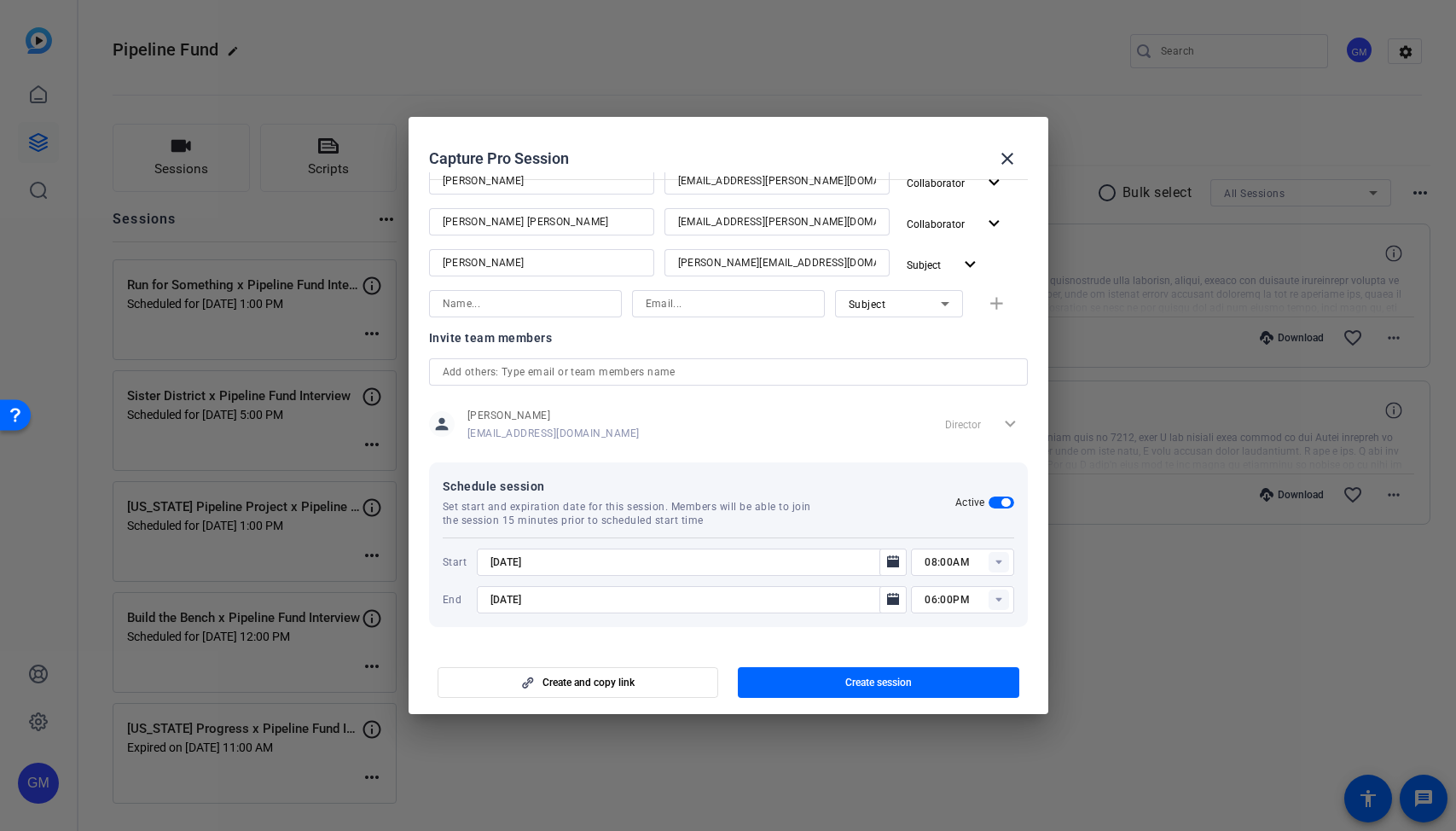
type input "05:00PM"
click at [896, 600] on icon "Open calendar" at bounding box center [893, 599] width 12 height 12
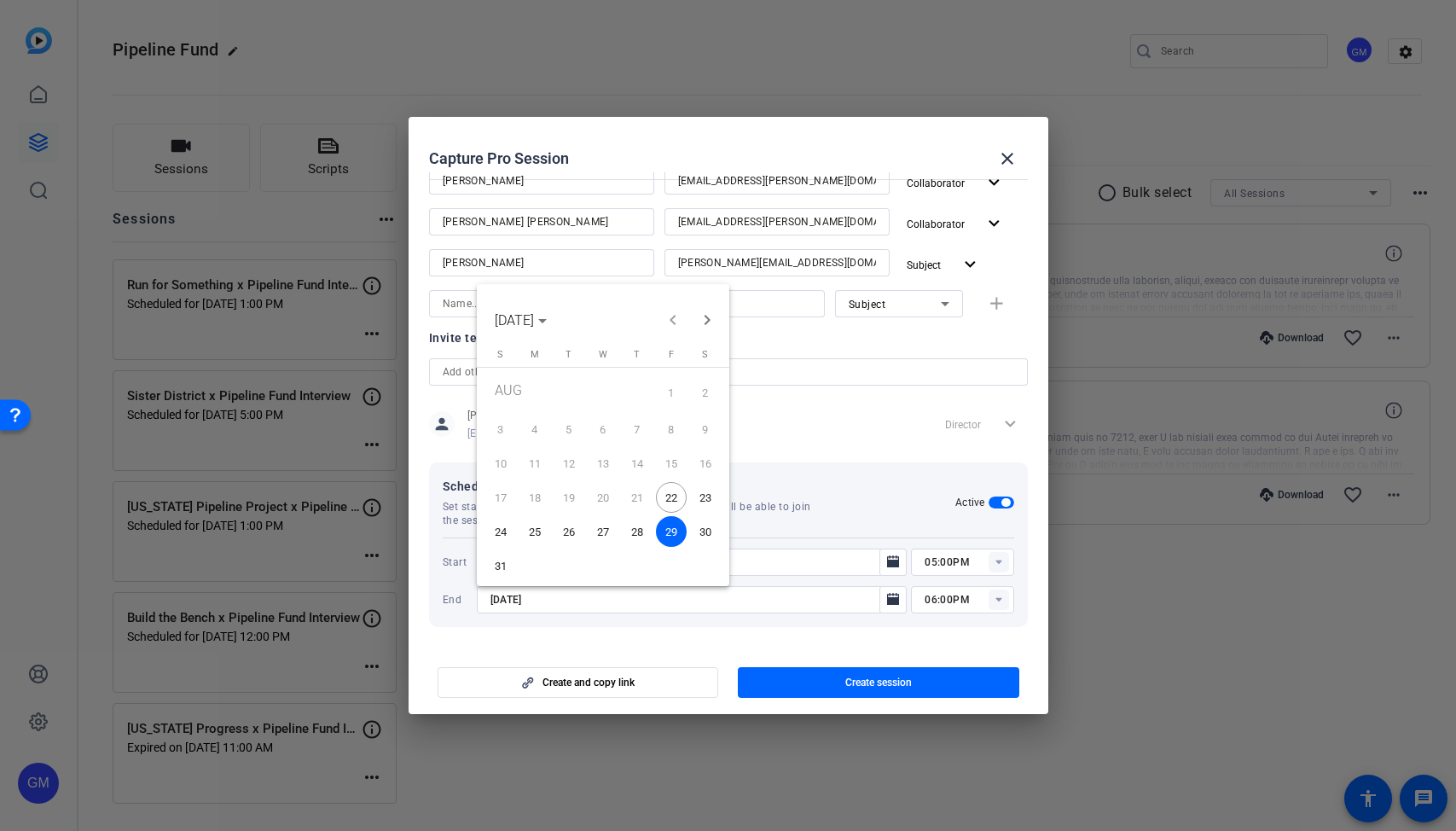
click at [569, 522] on span "26" at bounding box center [568, 531] width 31 height 31
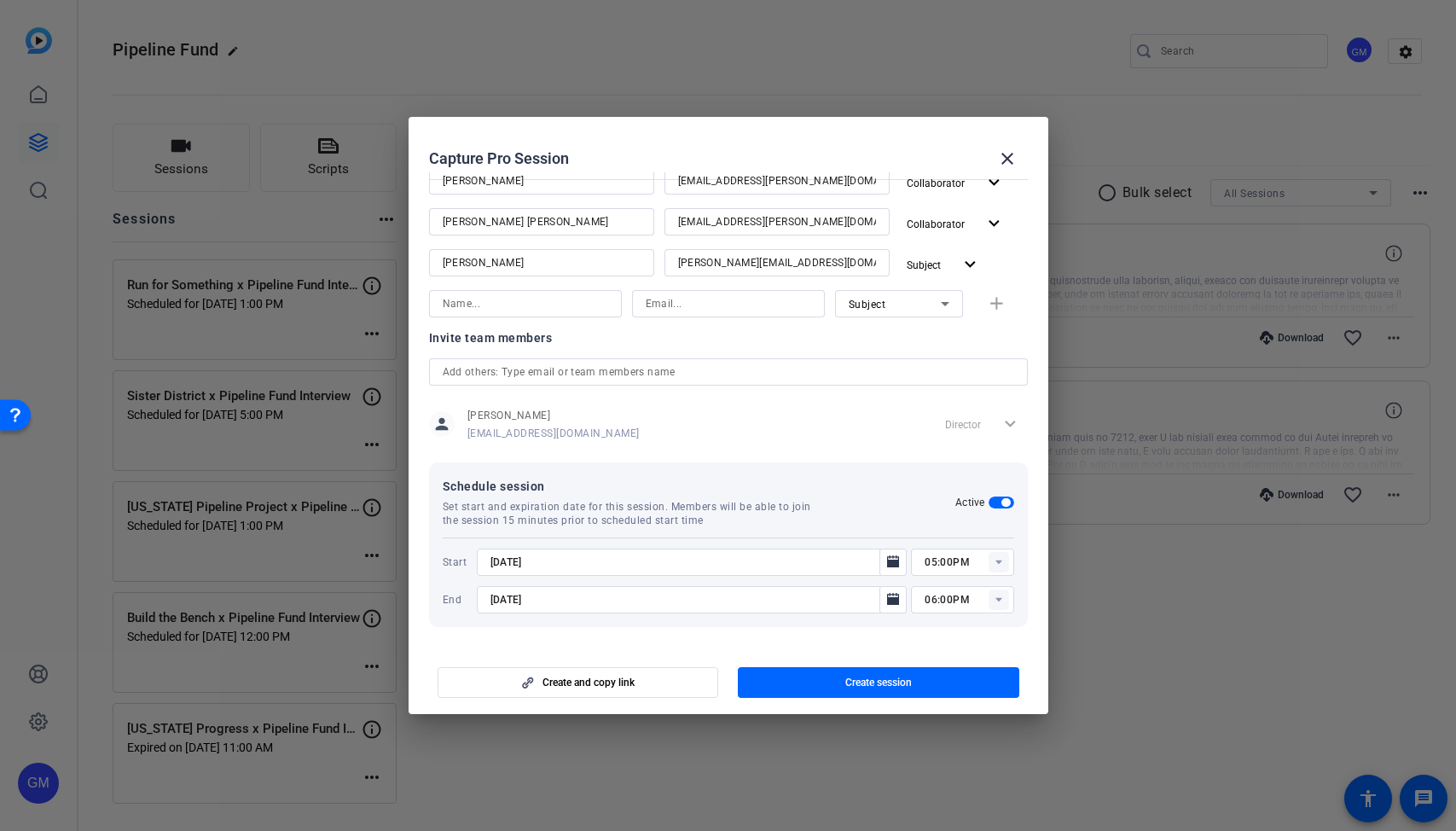
type input "[DATE]"
click at [851, 642] on mat-dialog-content "Session name Advanced settings Represent GA x Pipeline Fund Interview Session t…" at bounding box center [729, 408] width 640 height 473
click at [928, 683] on span "button" at bounding box center [878, 682] width 282 height 41
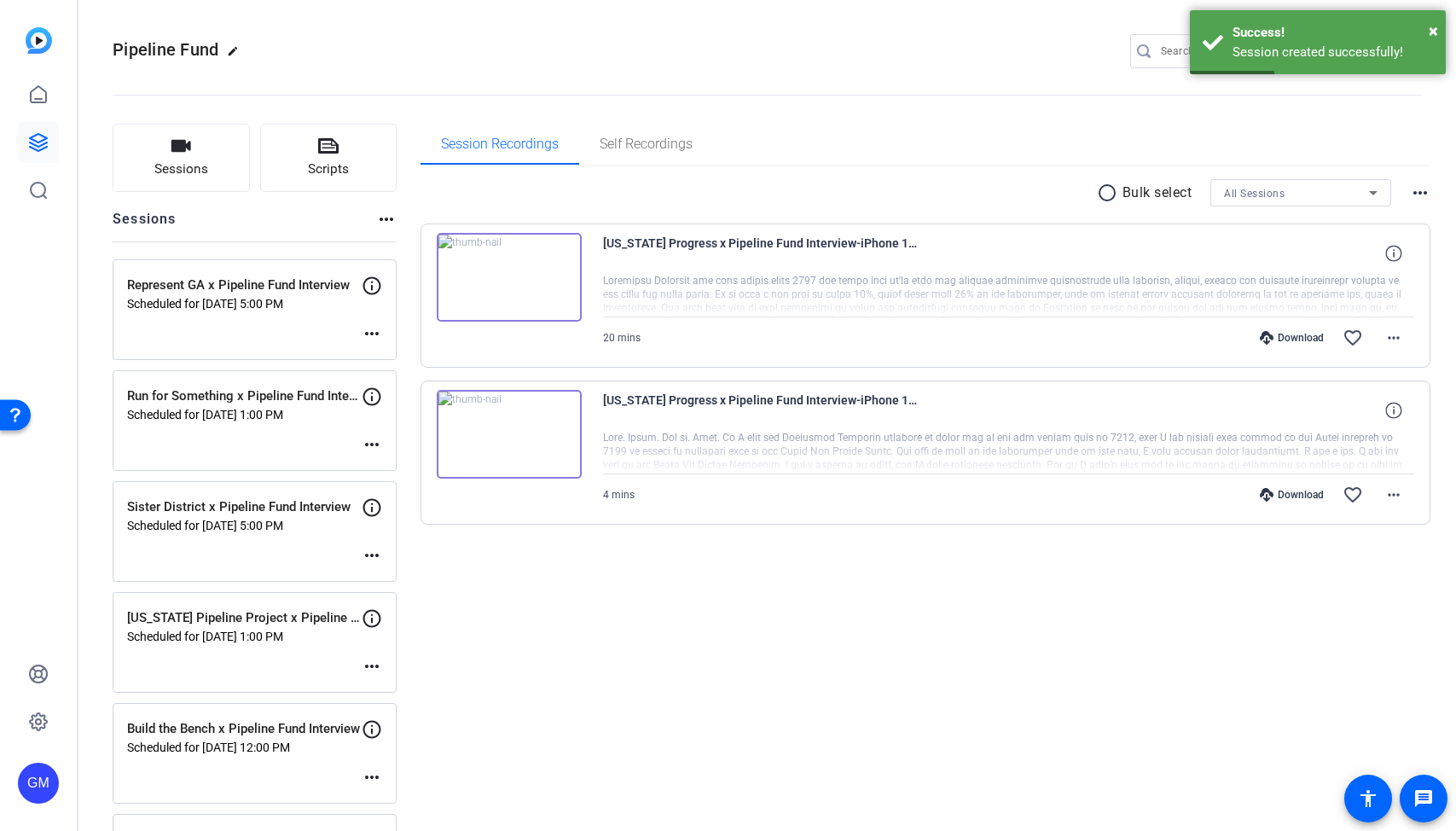
click at [379, 339] on mat-icon "more_horiz" at bounding box center [371, 333] width 21 height 21
click at [389, 356] on span "Edit Session" at bounding box center [414, 359] width 78 height 21
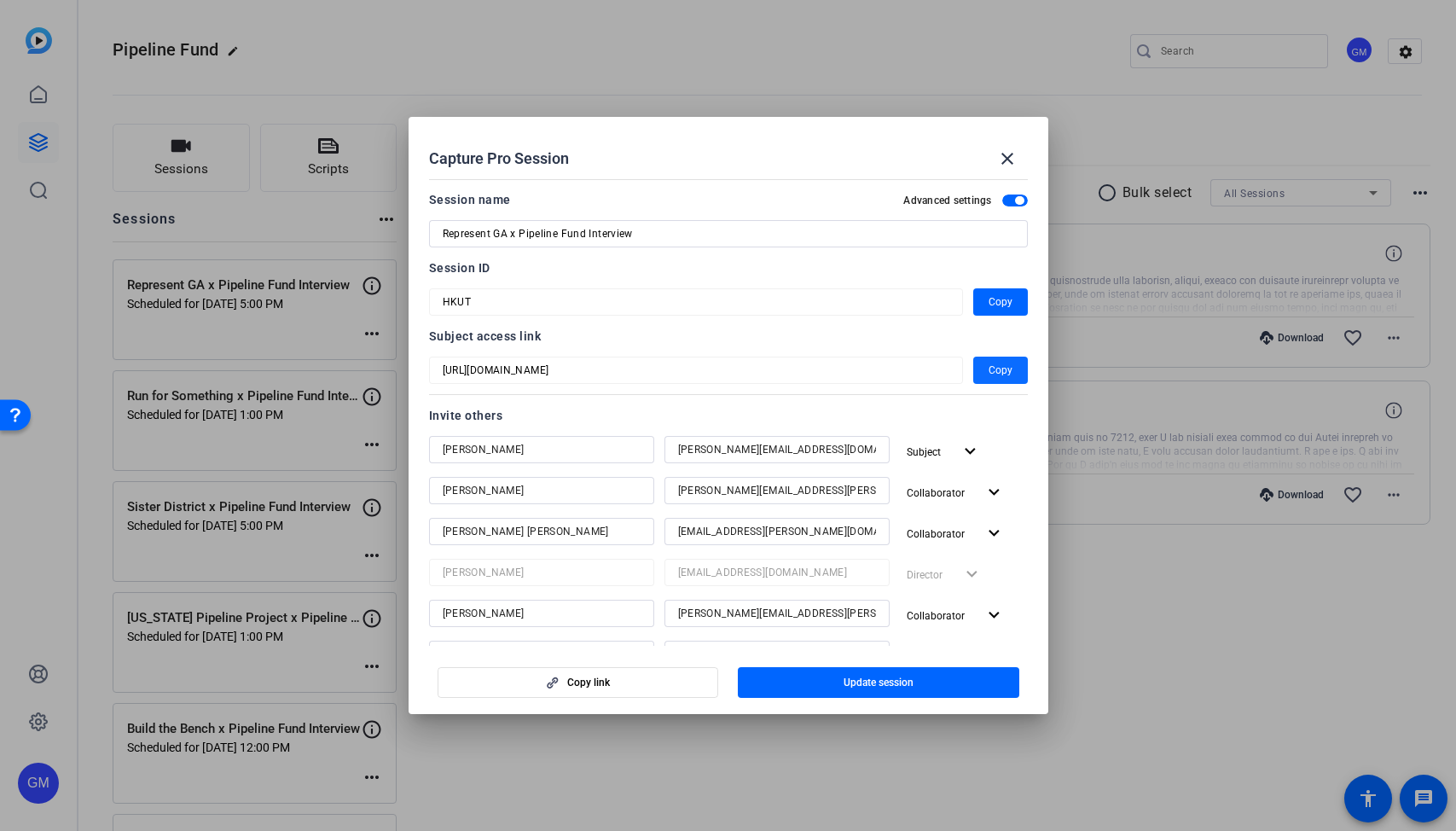
click at [1002, 371] on span "Copy" at bounding box center [1001, 370] width 24 height 21
